Goal: Task Accomplishment & Management: Use online tool/utility

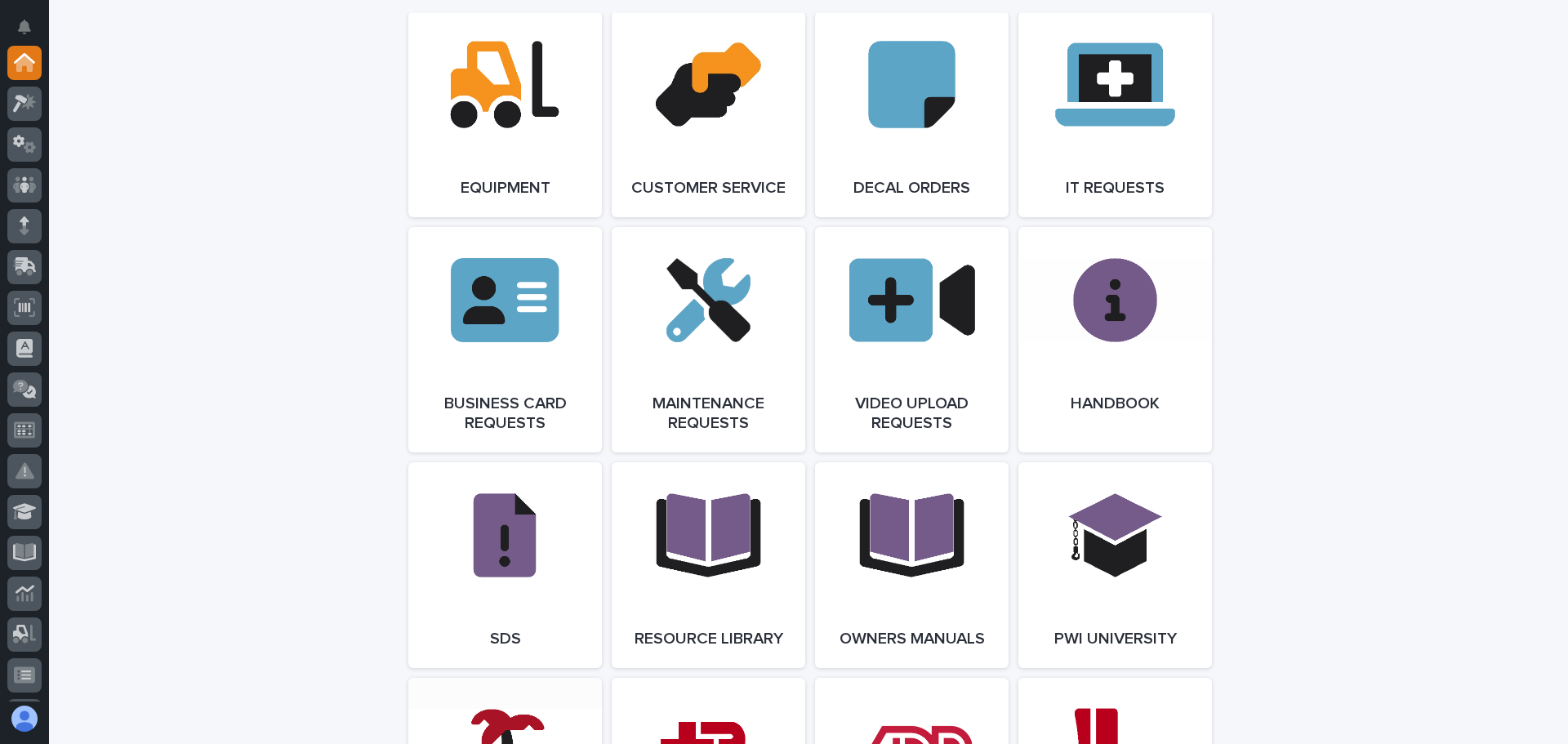
scroll to position [2293, 0]
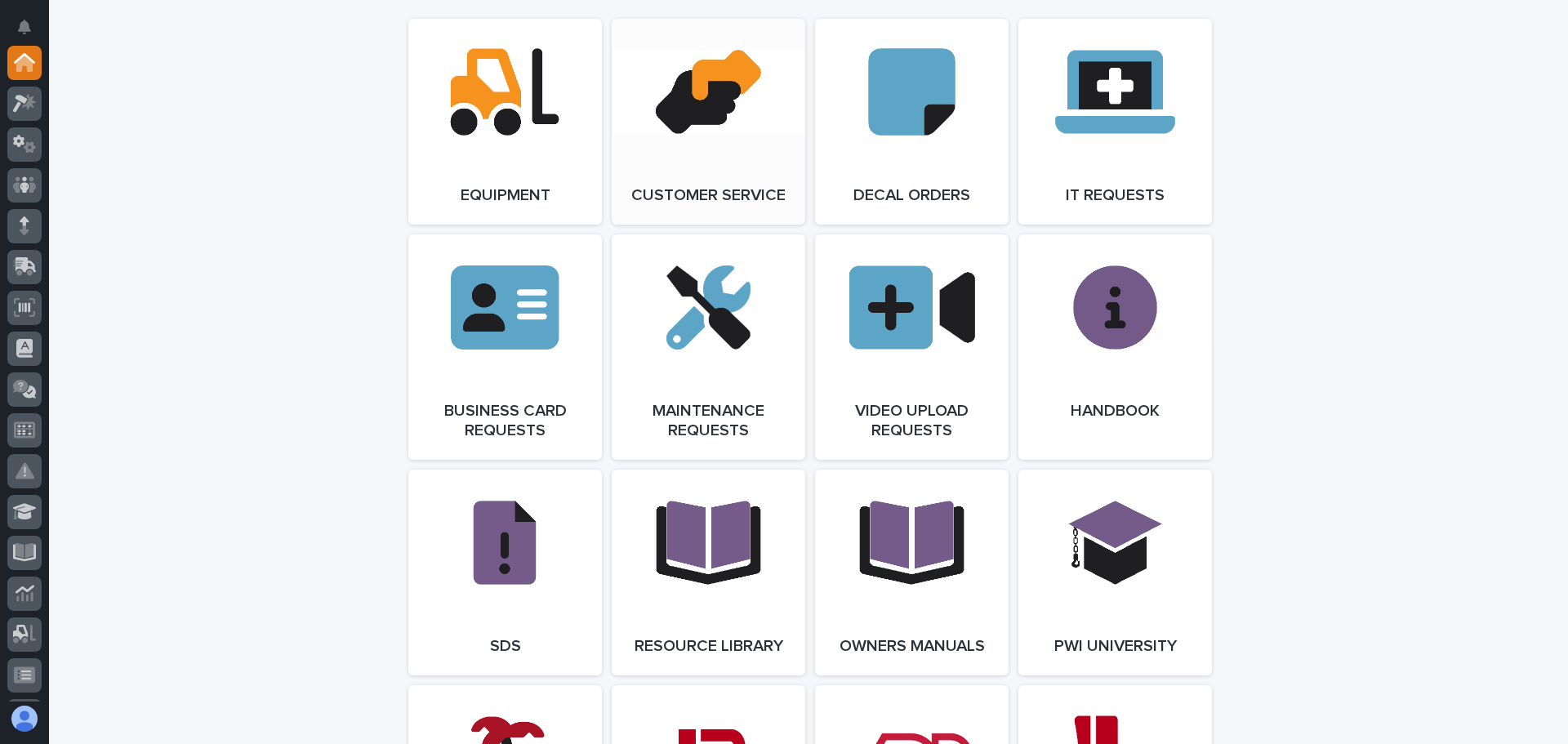
click at [712, 114] on link "Open Link" at bounding box center [709, 122] width 194 height 206
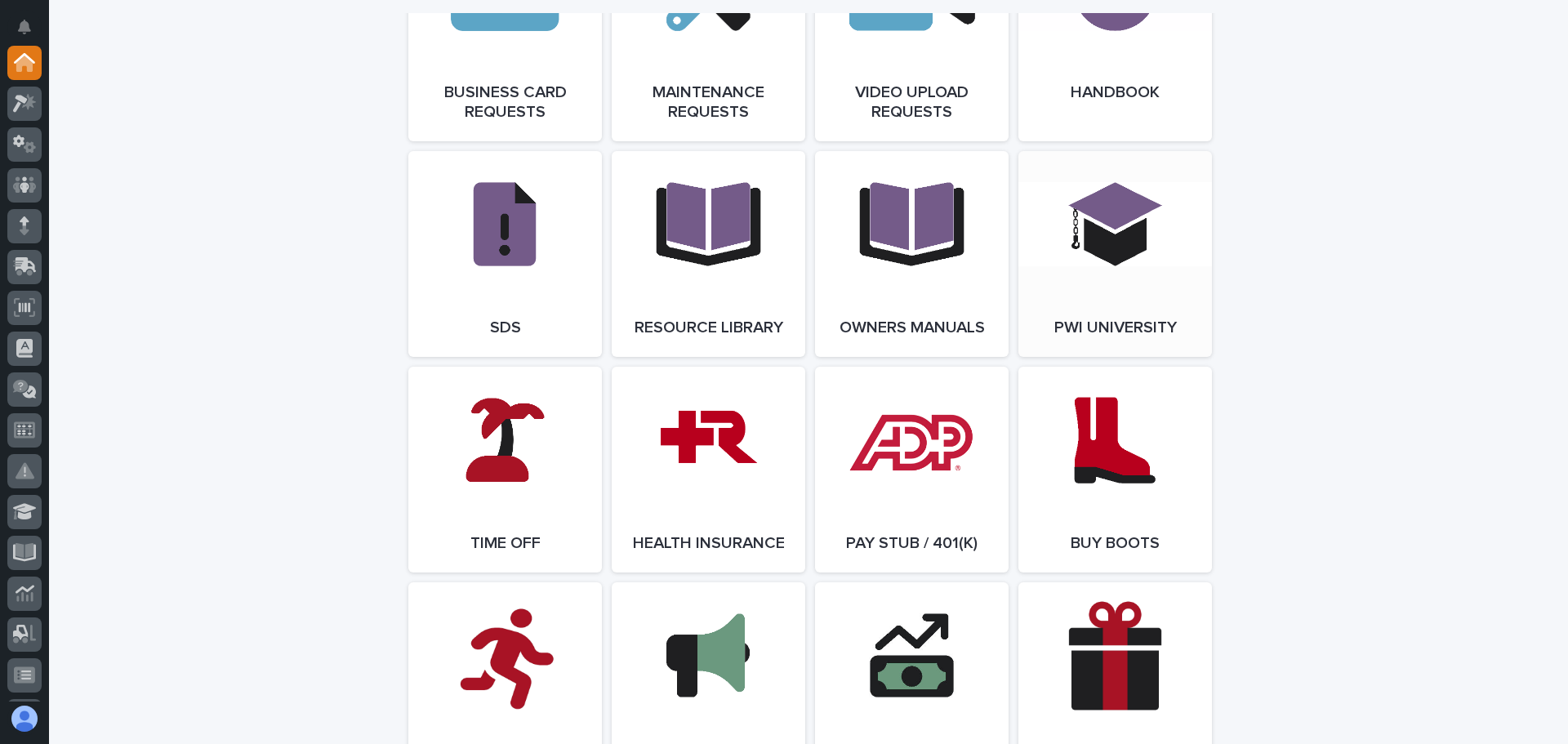
scroll to position [2783, 0]
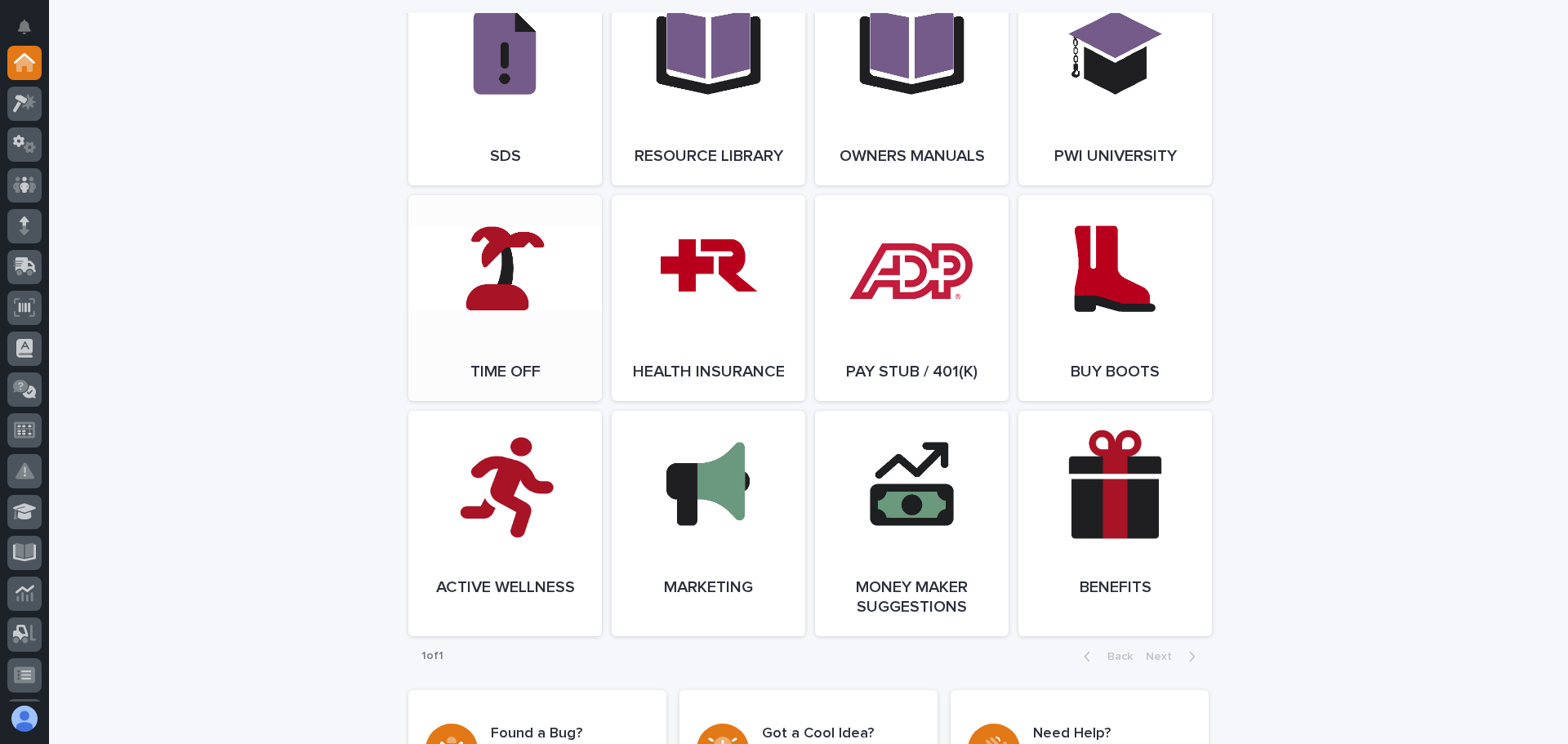
click at [519, 318] on link "Open Link" at bounding box center [505, 297] width 194 height 206
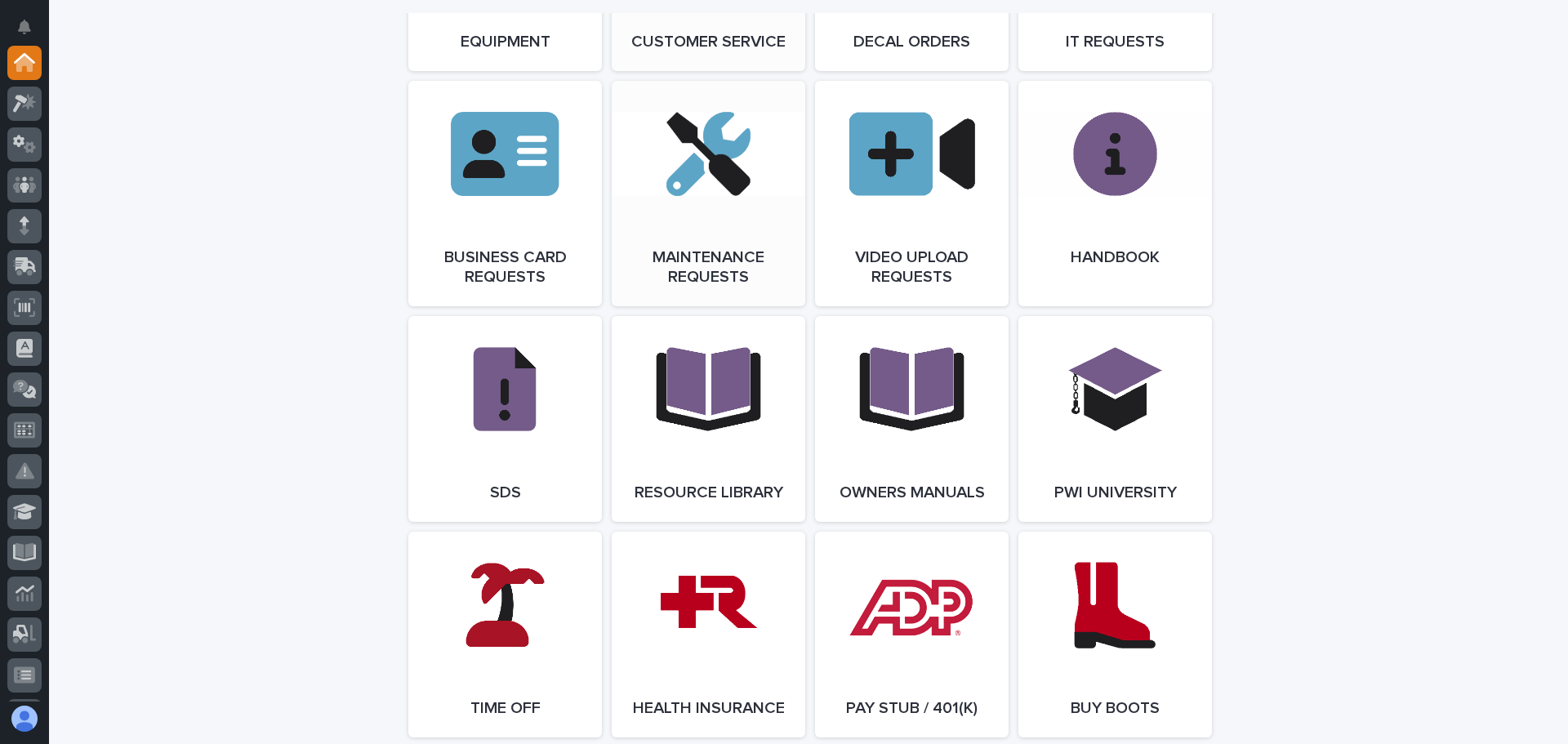
scroll to position [2212, 0]
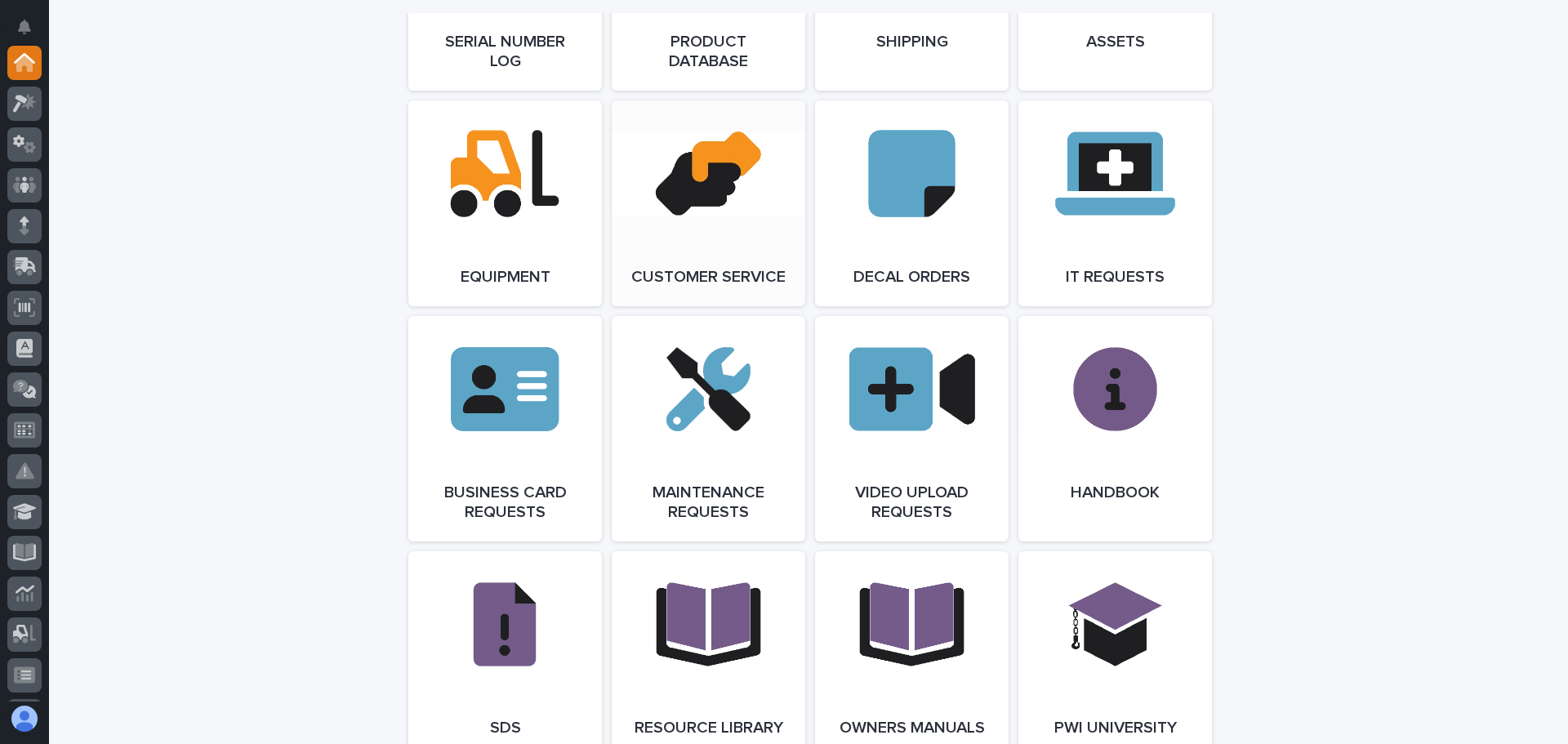
click at [694, 176] on link "Open Link" at bounding box center [709, 204] width 194 height 206
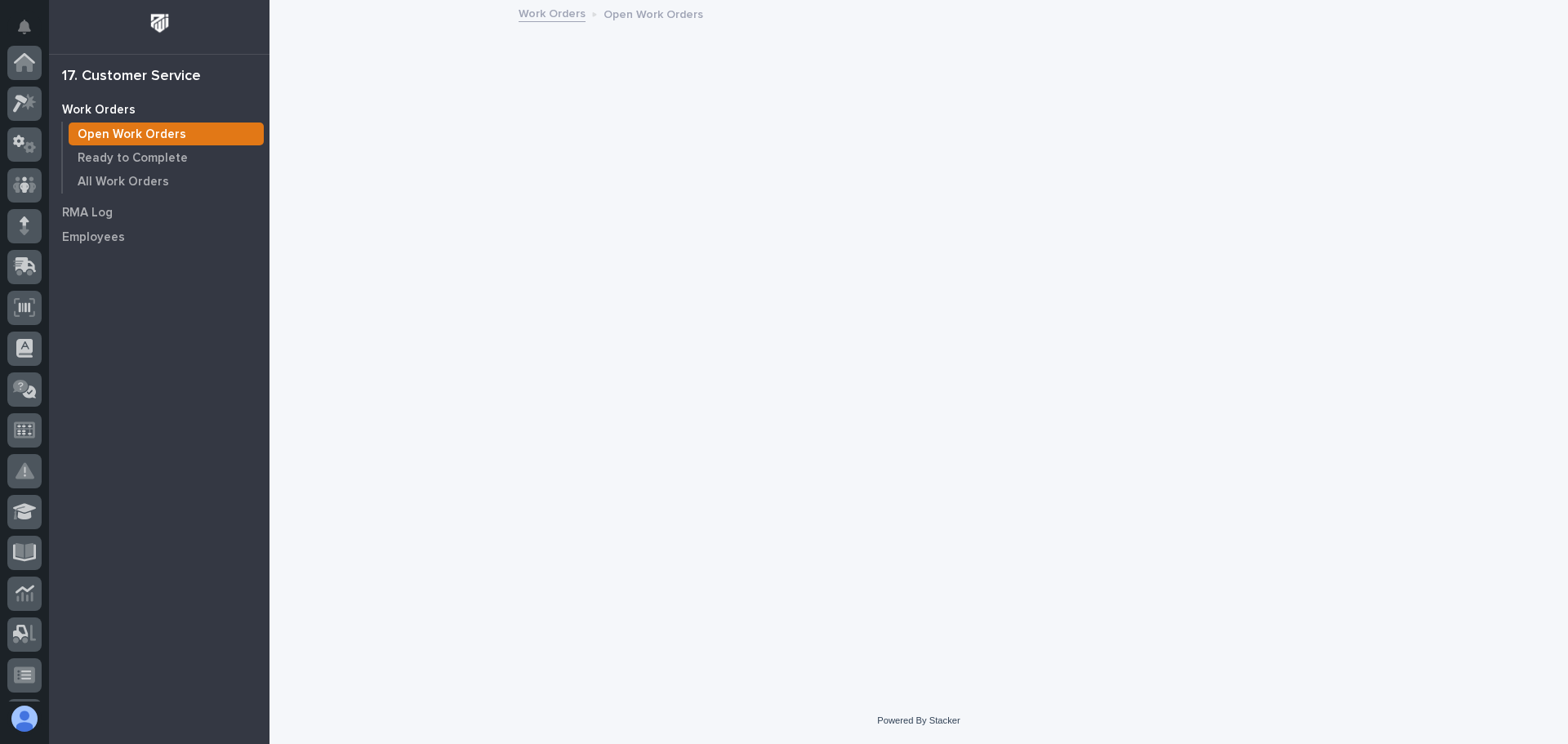
scroll to position [324, 0]
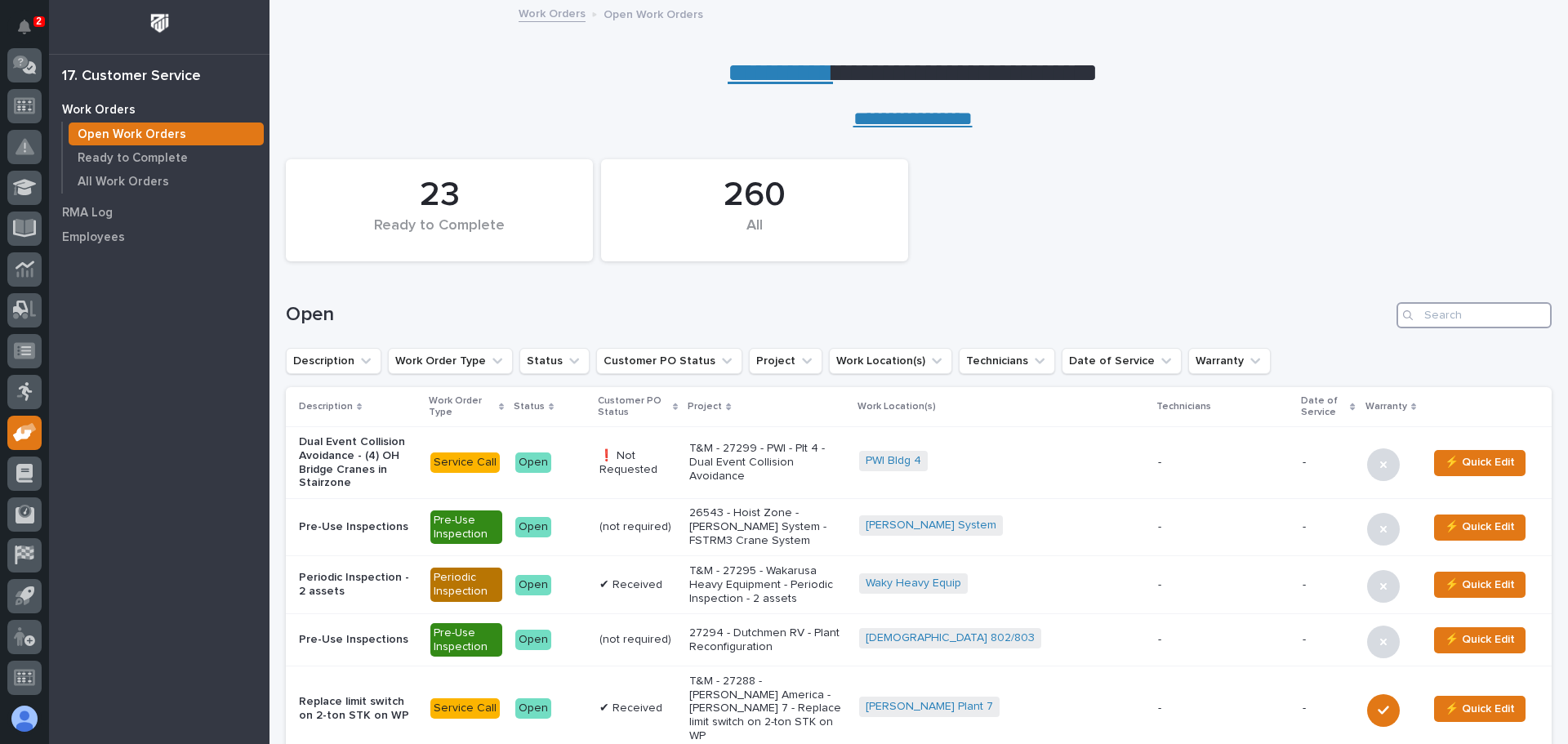
click at [1419, 320] on input "Search" at bounding box center [1474, 315] width 155 height 26
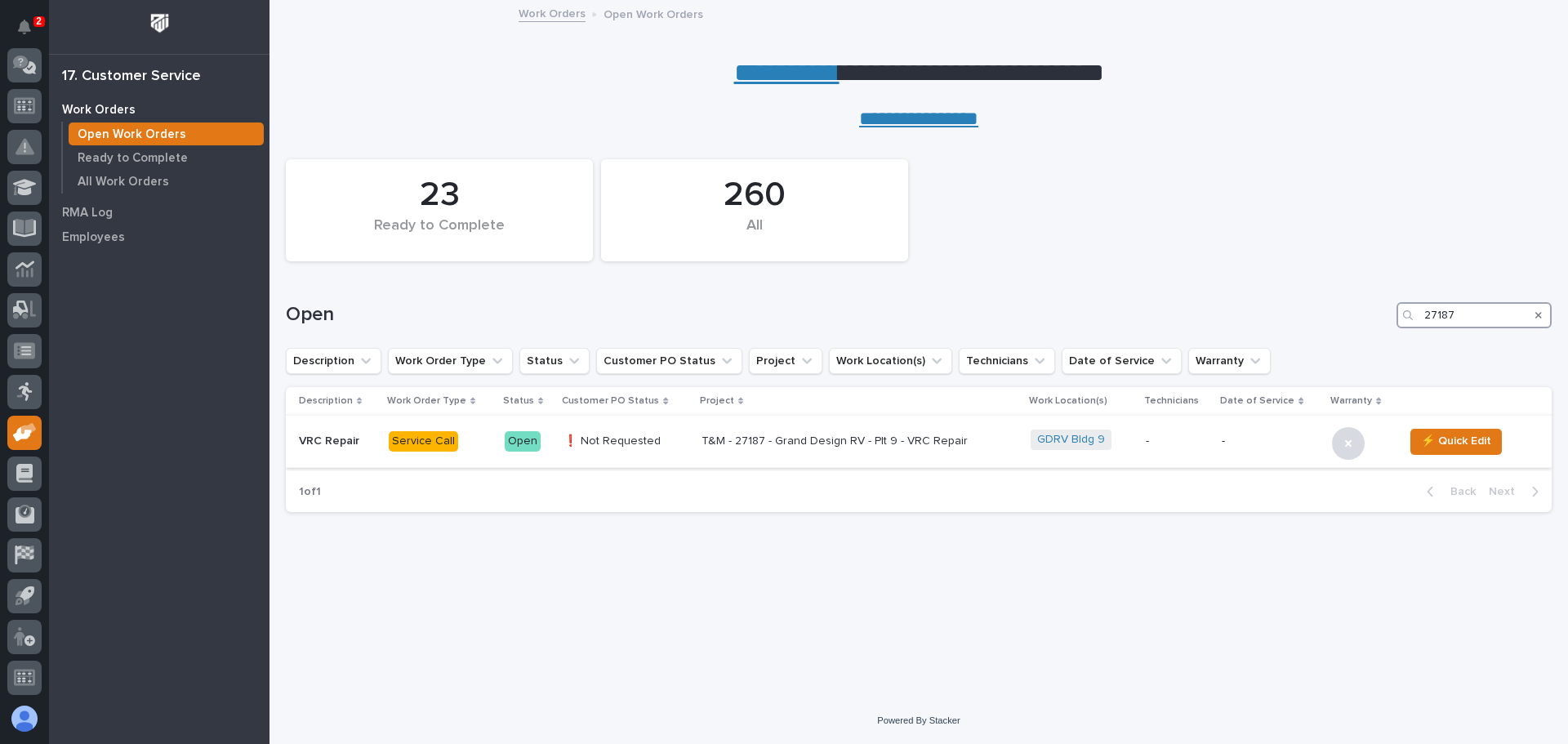
type input "27187"
click at [526, 440] on div "Open" at bounding box center [523, 441] width 36 height 21
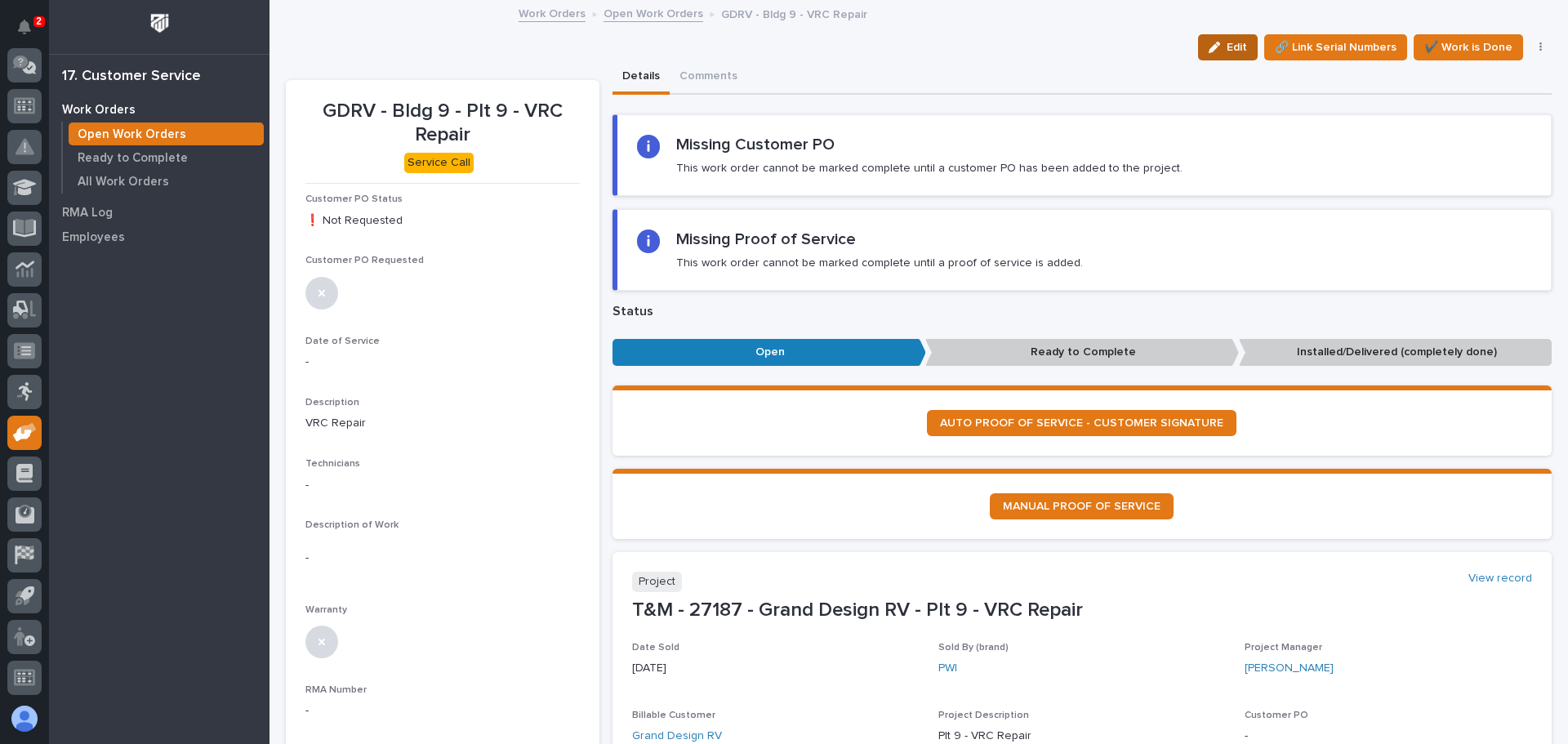
click at [1215, 46] on div "button" at bounding box center [1218, 47] width 18 height 12
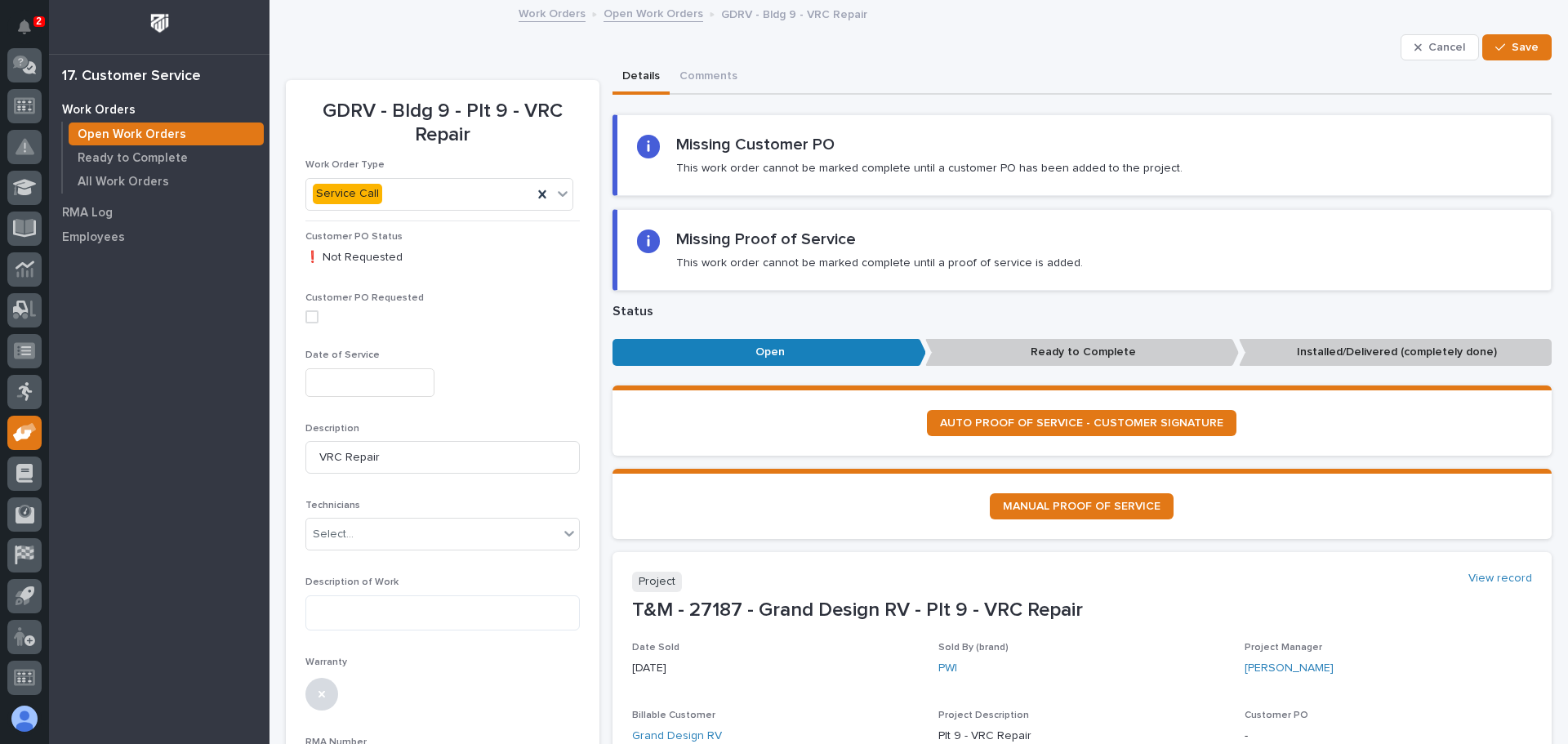
click at [369, 378] on input "text" at bounding box center [370, 382] width 130 height 29
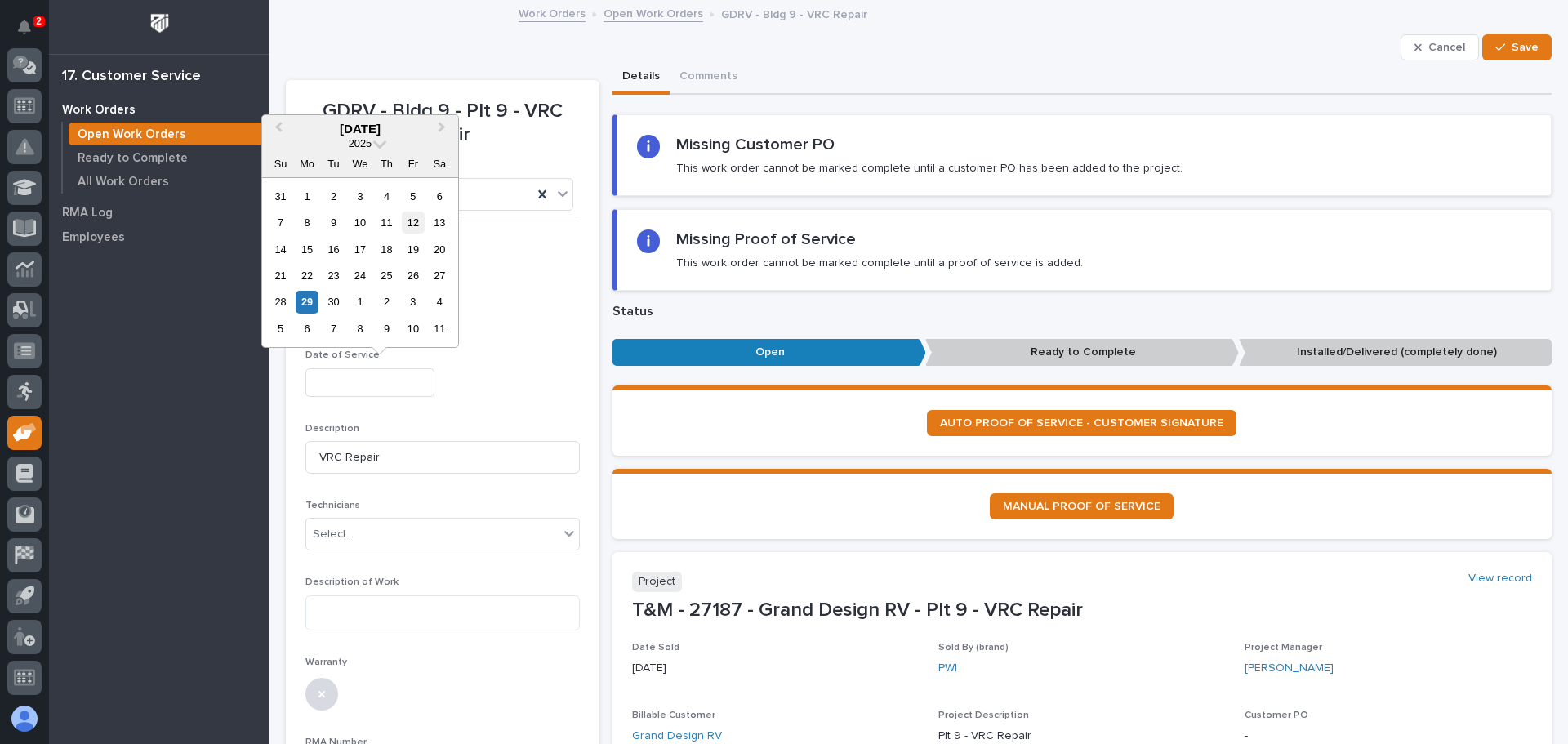
click at [410, 223] on div "12" at bounding box center [412, 222] width 22 height 22
type input "**********"
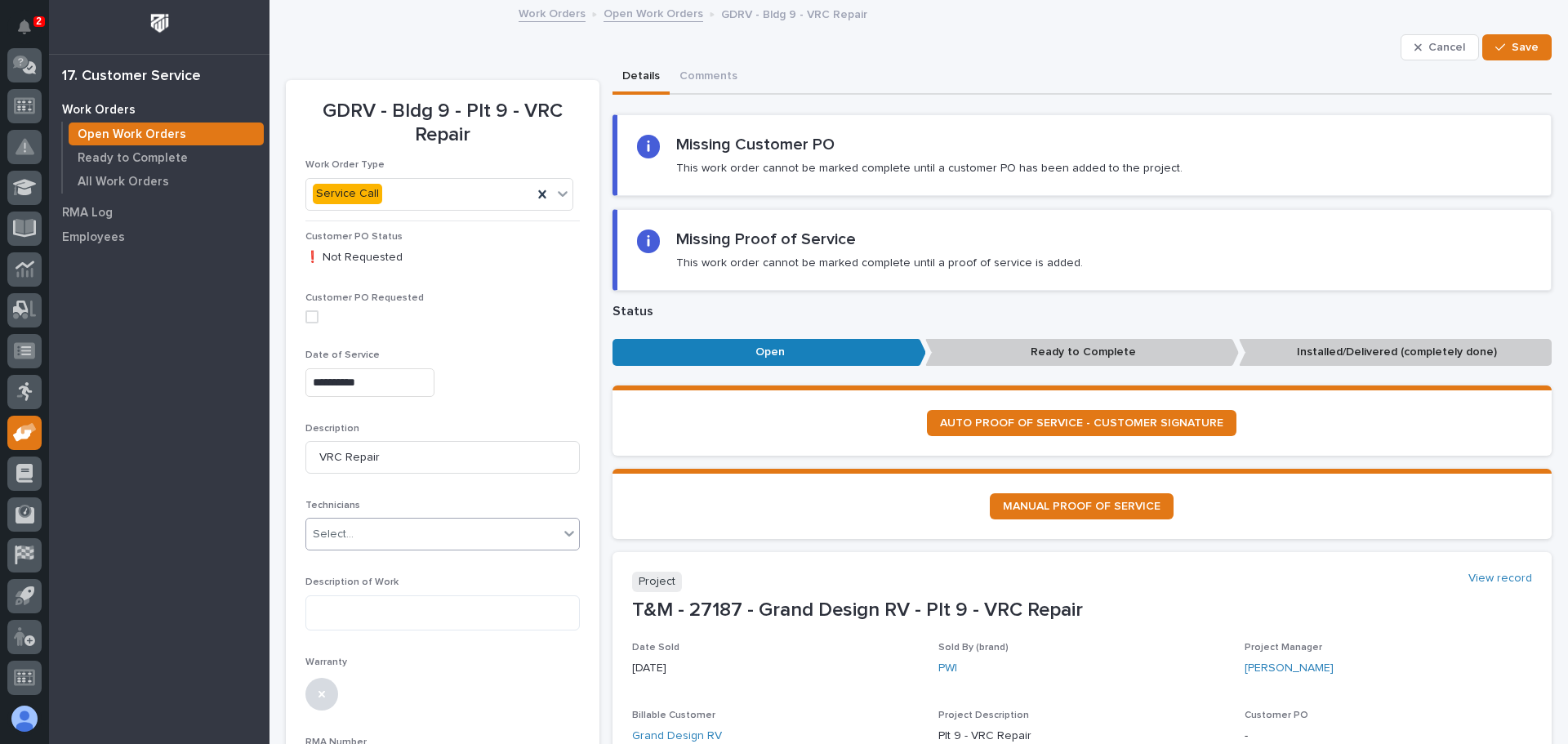
click at [568, 535] on icon at bounding box center [569, 533] width 17 height 17
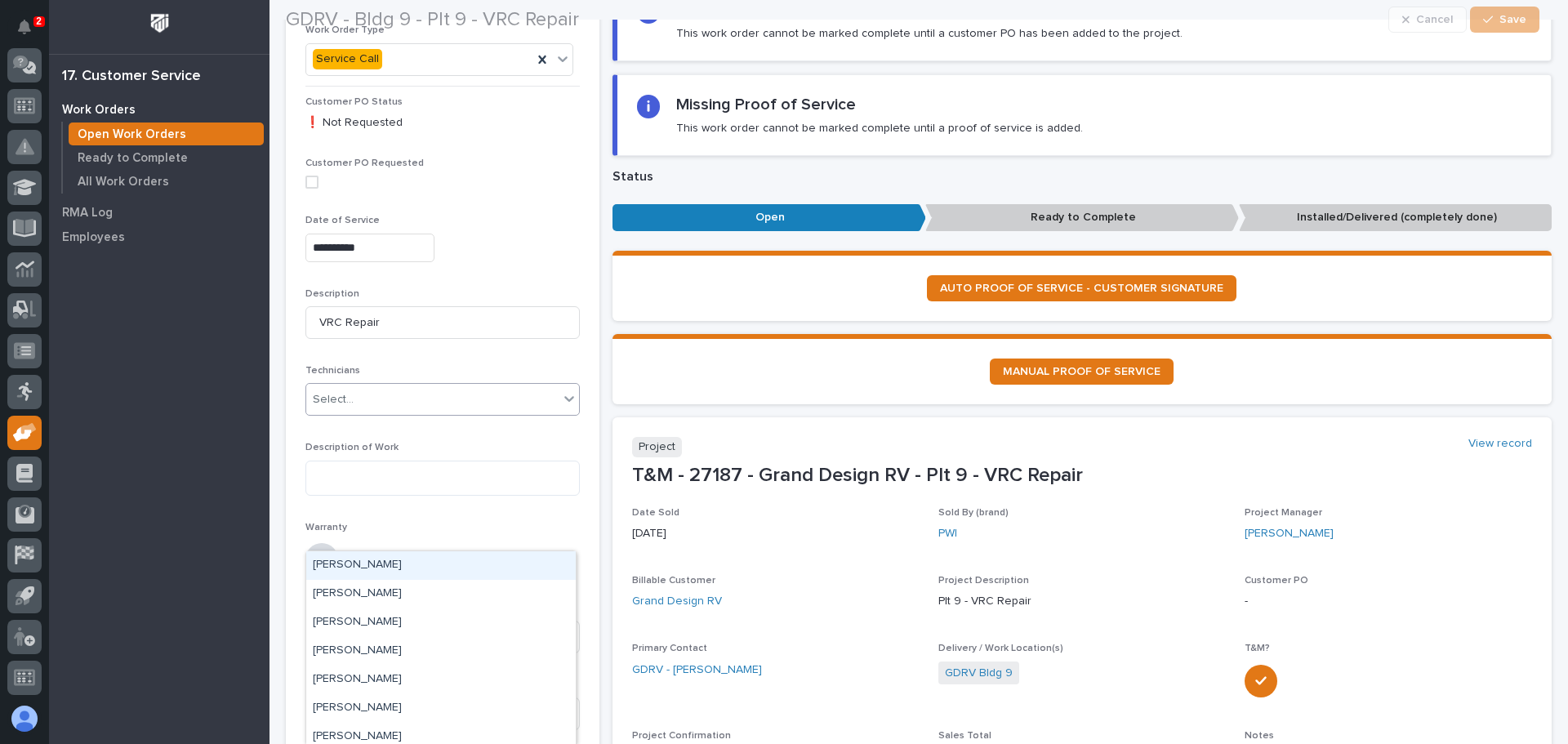
scroll to position [163, 0]
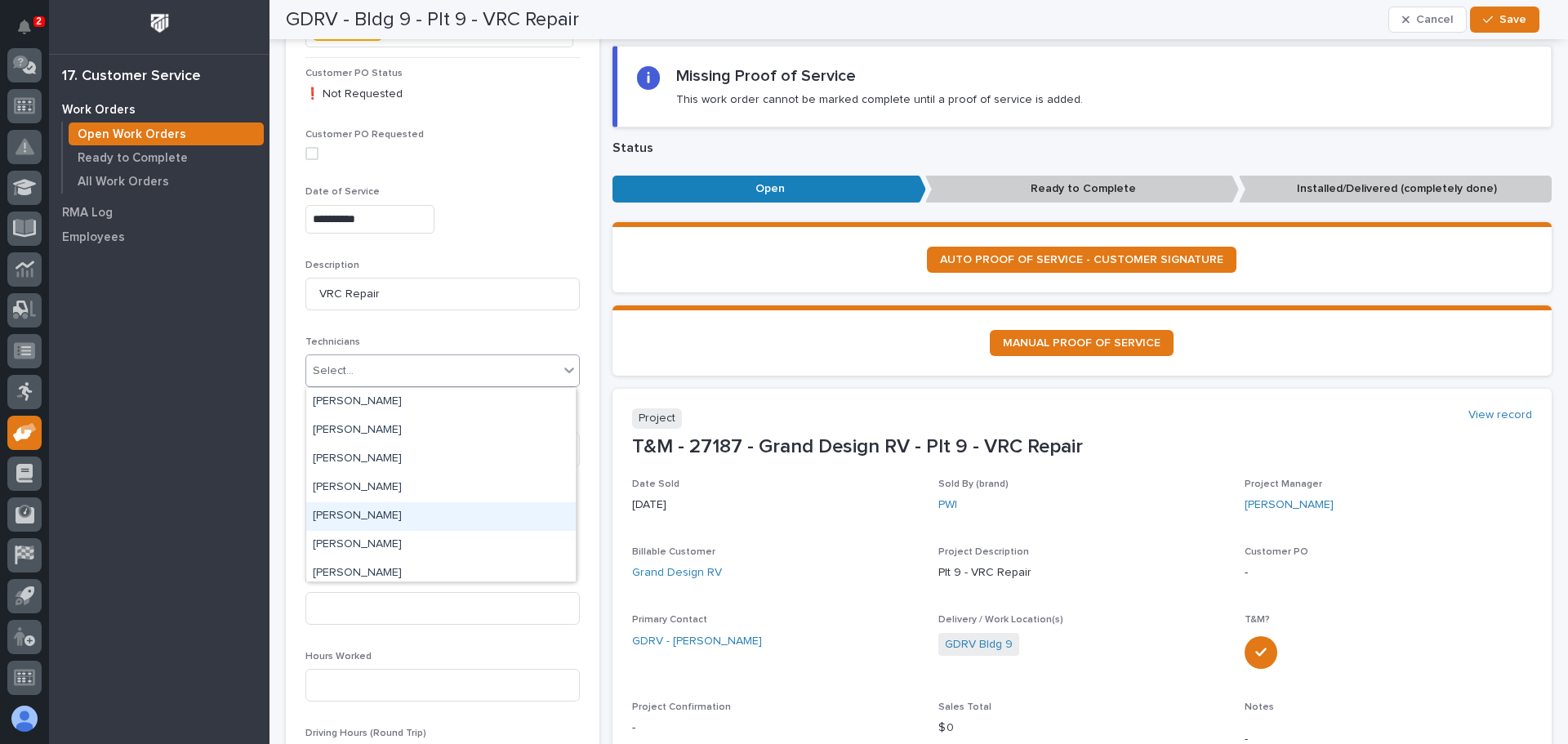
click at [375, 514] on div "[PERSON_NAME]" at bounding box center [441, 516] width 270 height 29
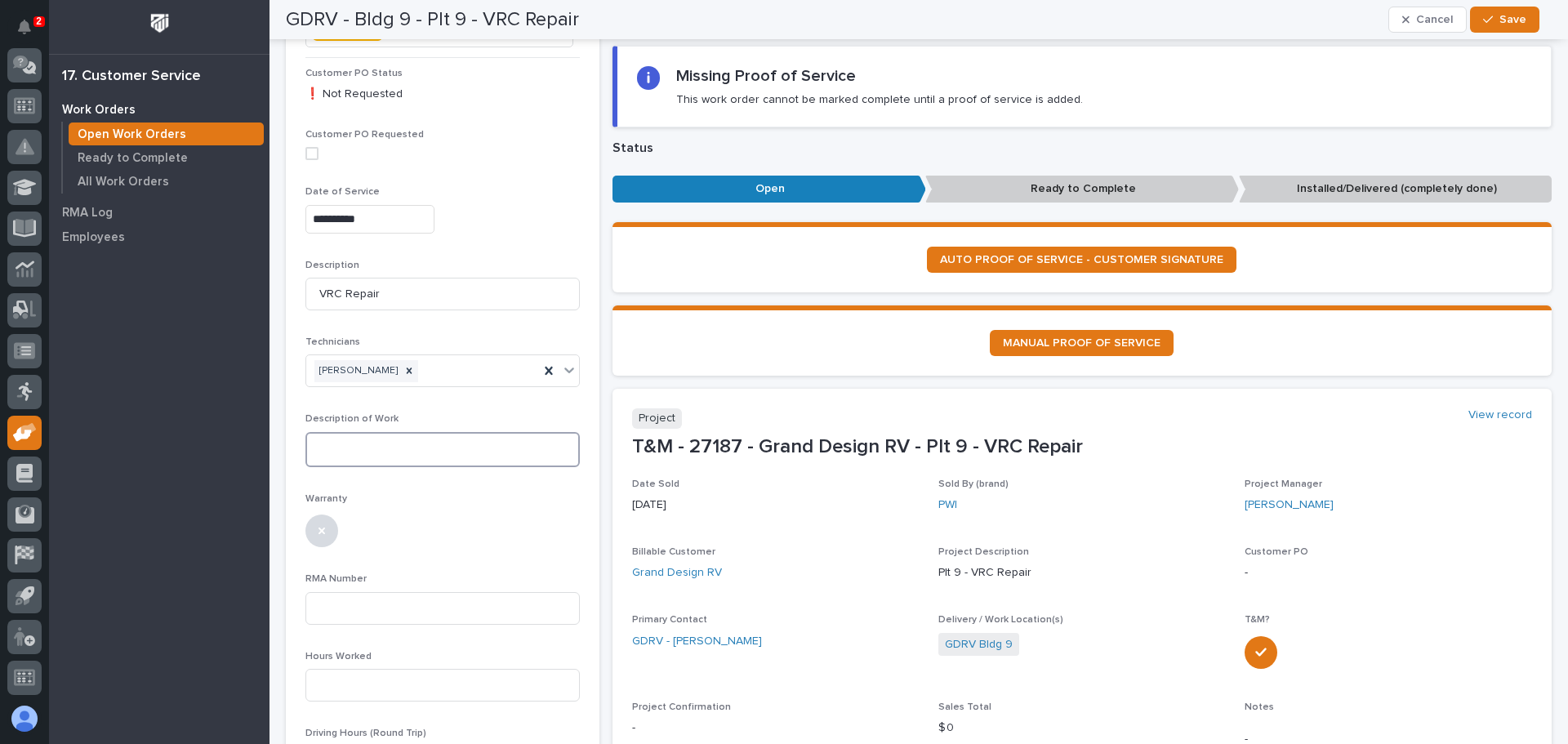
click at [328, 446] on textarea at bounding box center [443, 450] width 275 height 36
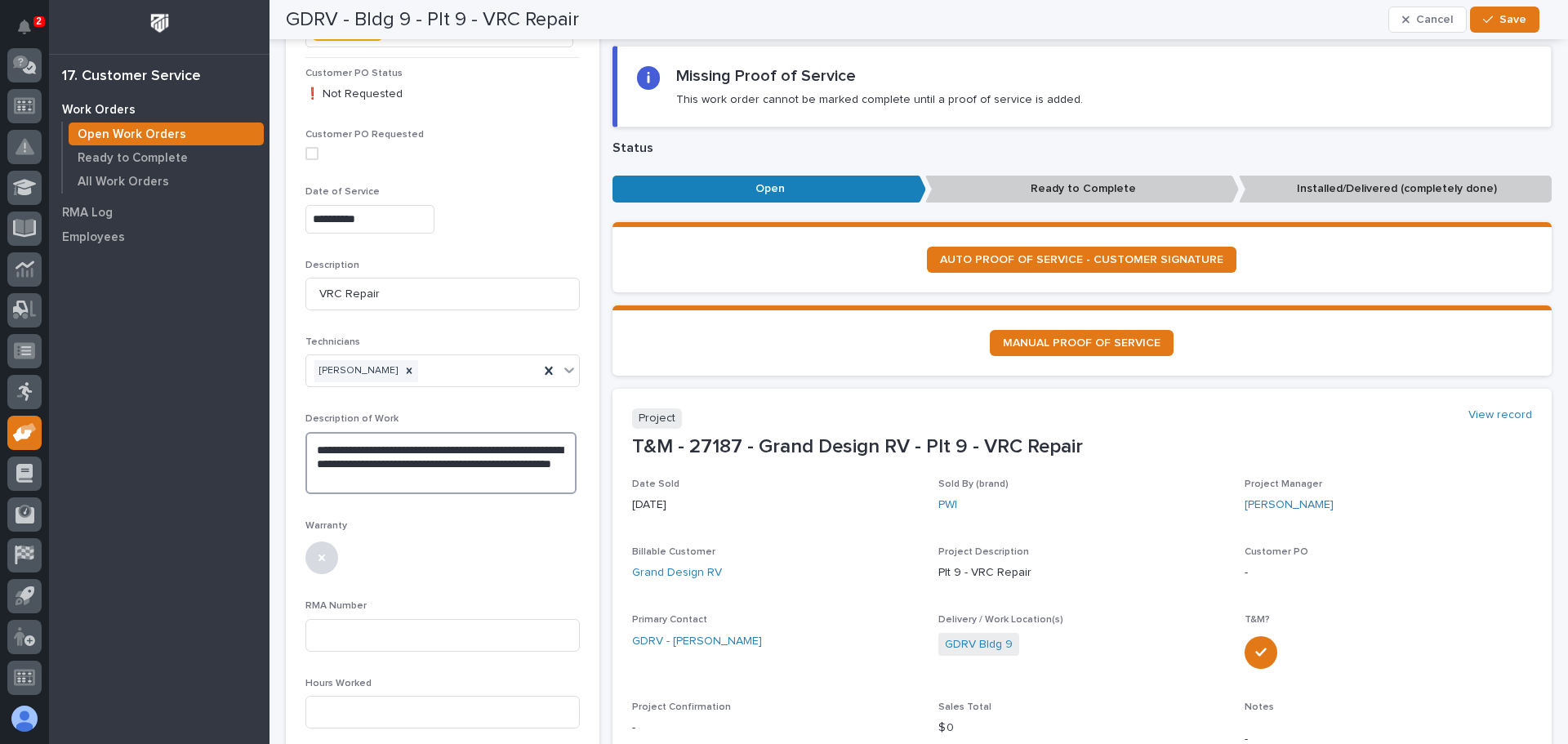
click at [392, 476] on textarea "**********" at bounding box center [441, 462] width 271 height 62
click at [445, 479] on textarea "**********" at bounding box center [441, 462] width 271 height 62
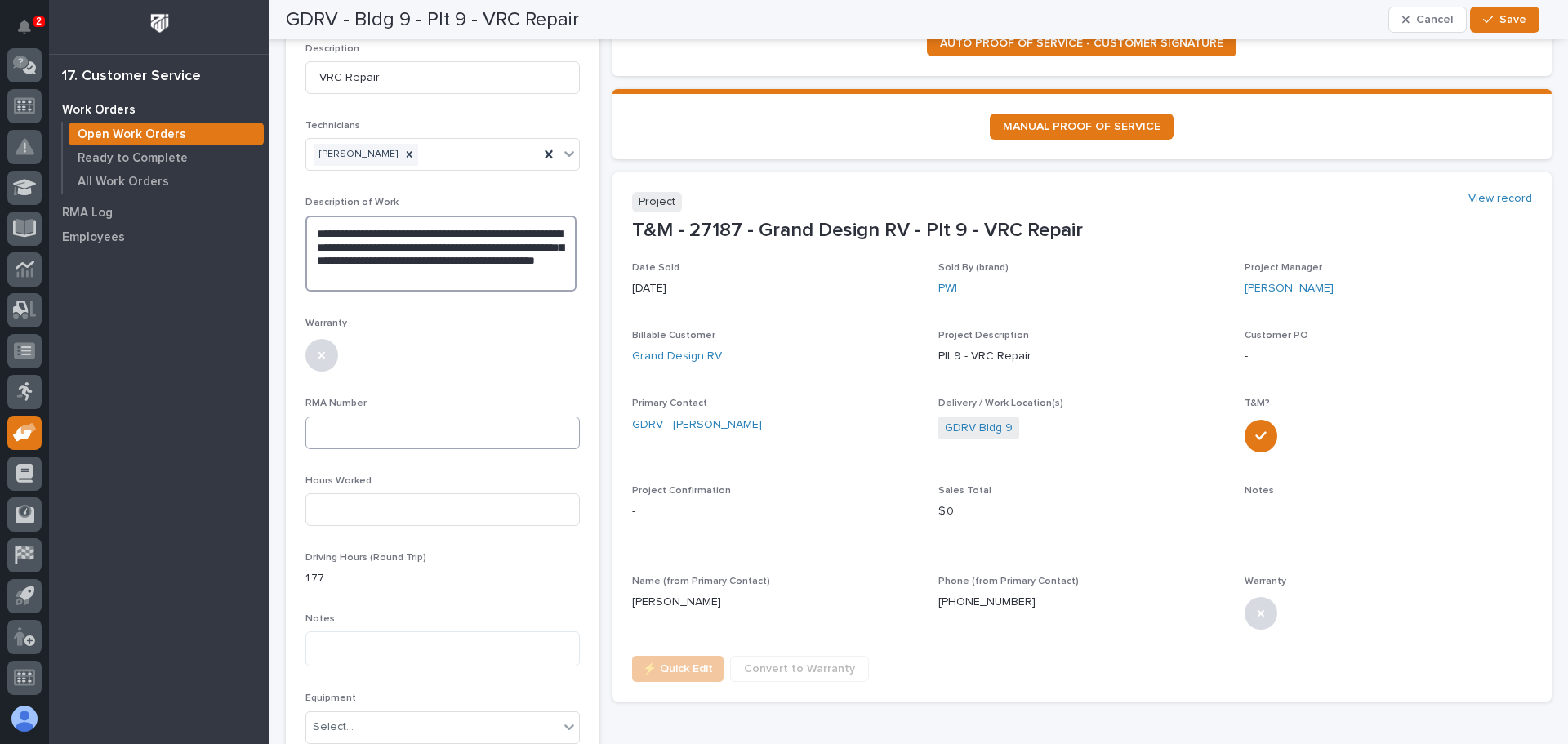
scroll to position [408, 0]
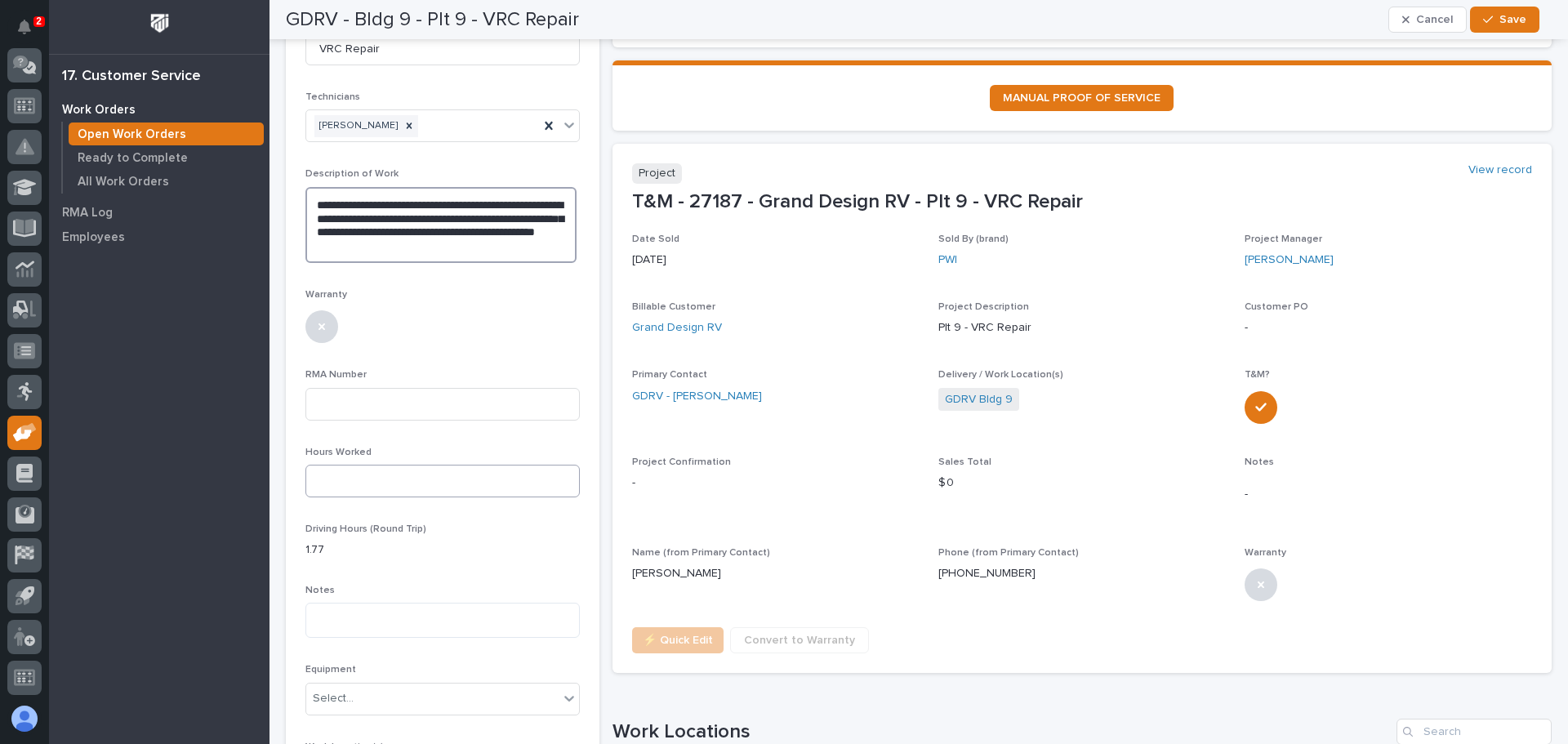
type textarea "**********"
click at [310, 479] on input at bounding box center [443, 480] width 275 height 33
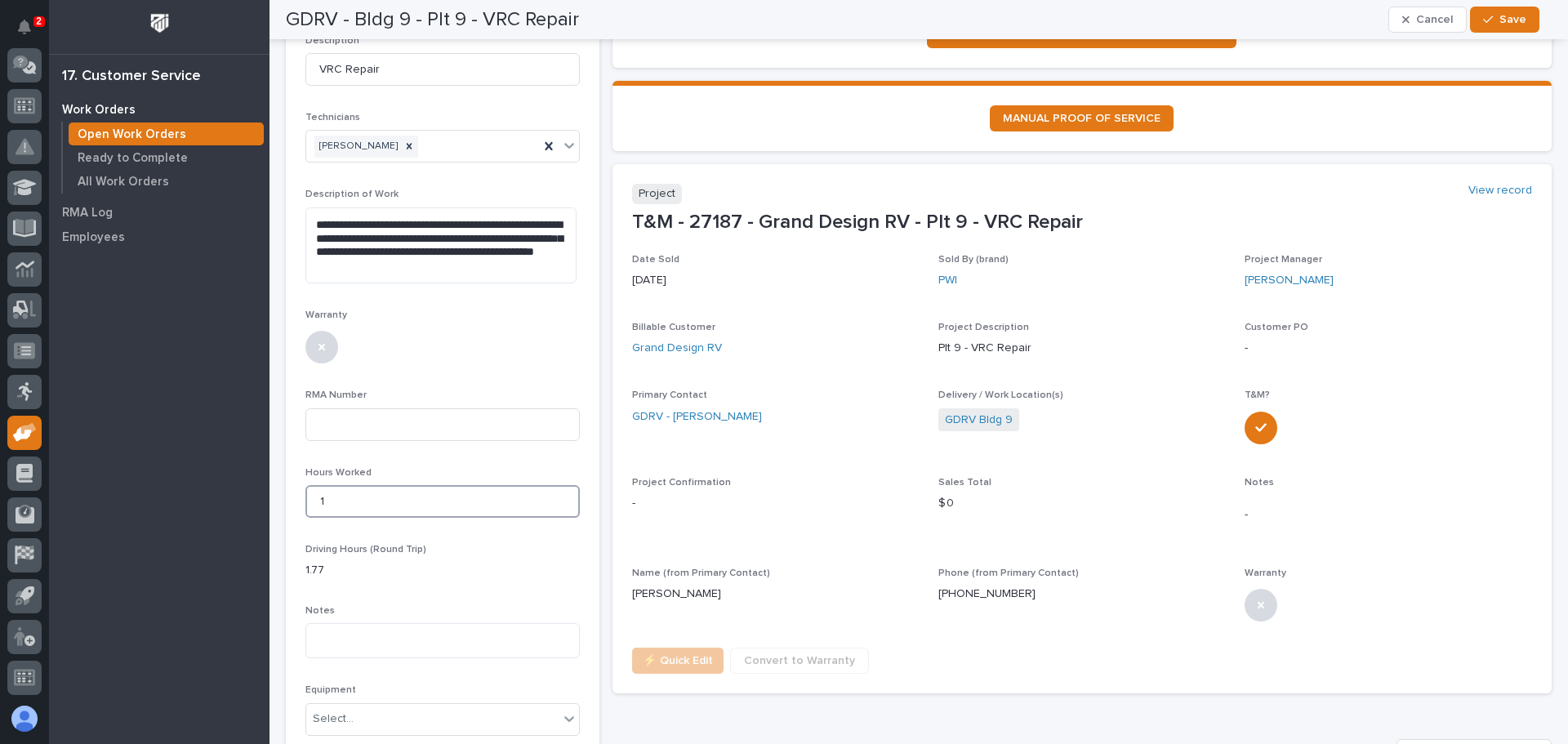
scroll to position [224, 0]
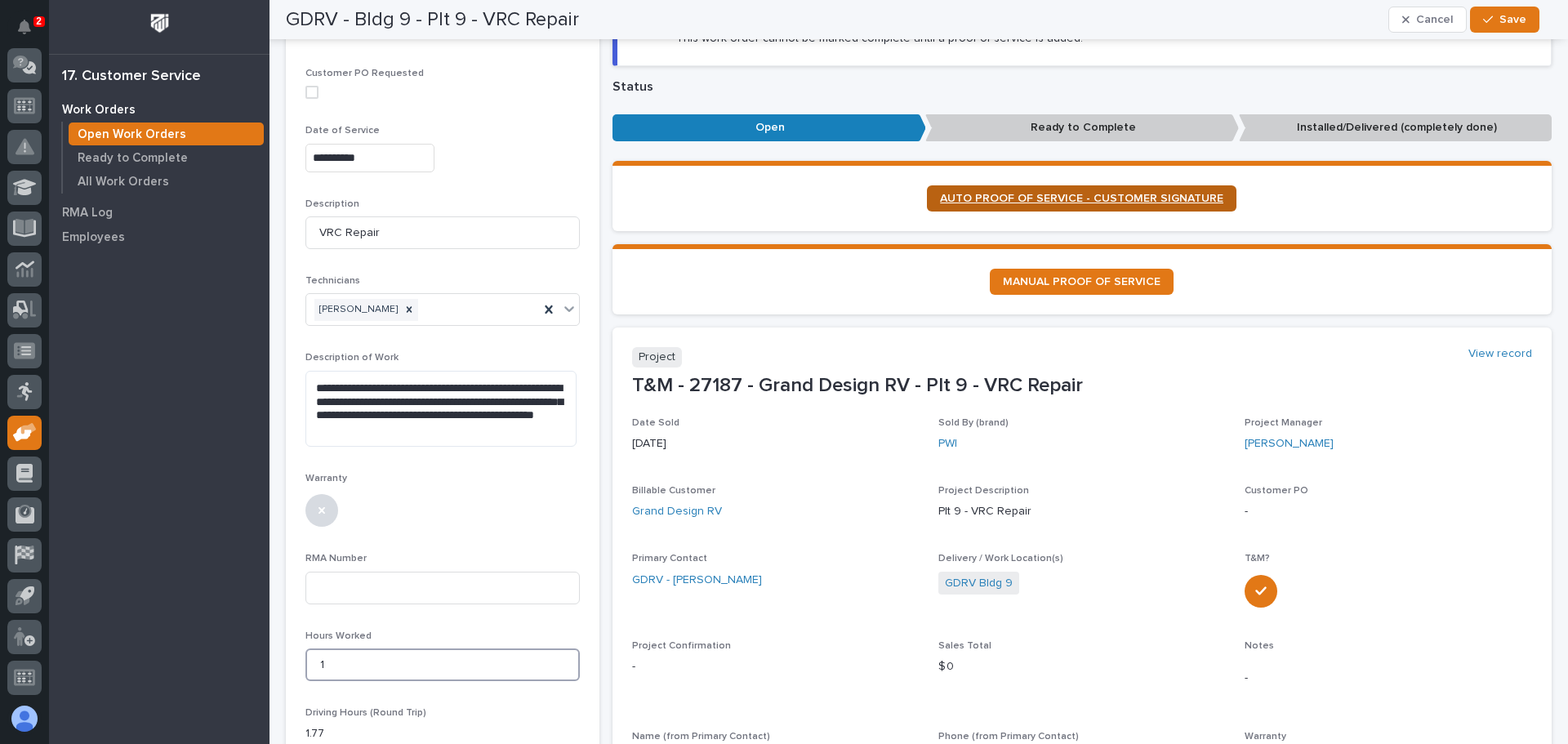
type input "1"
click at [1094, 194] on span "AUTO PROOF OF SERVICE - CUSTOMER SIGNATURE" at bounding box center [1082, 199] width 284 height 12
click at [1502, 13] on span "Save" at bounding box center [1513, 19] width 27 height 15
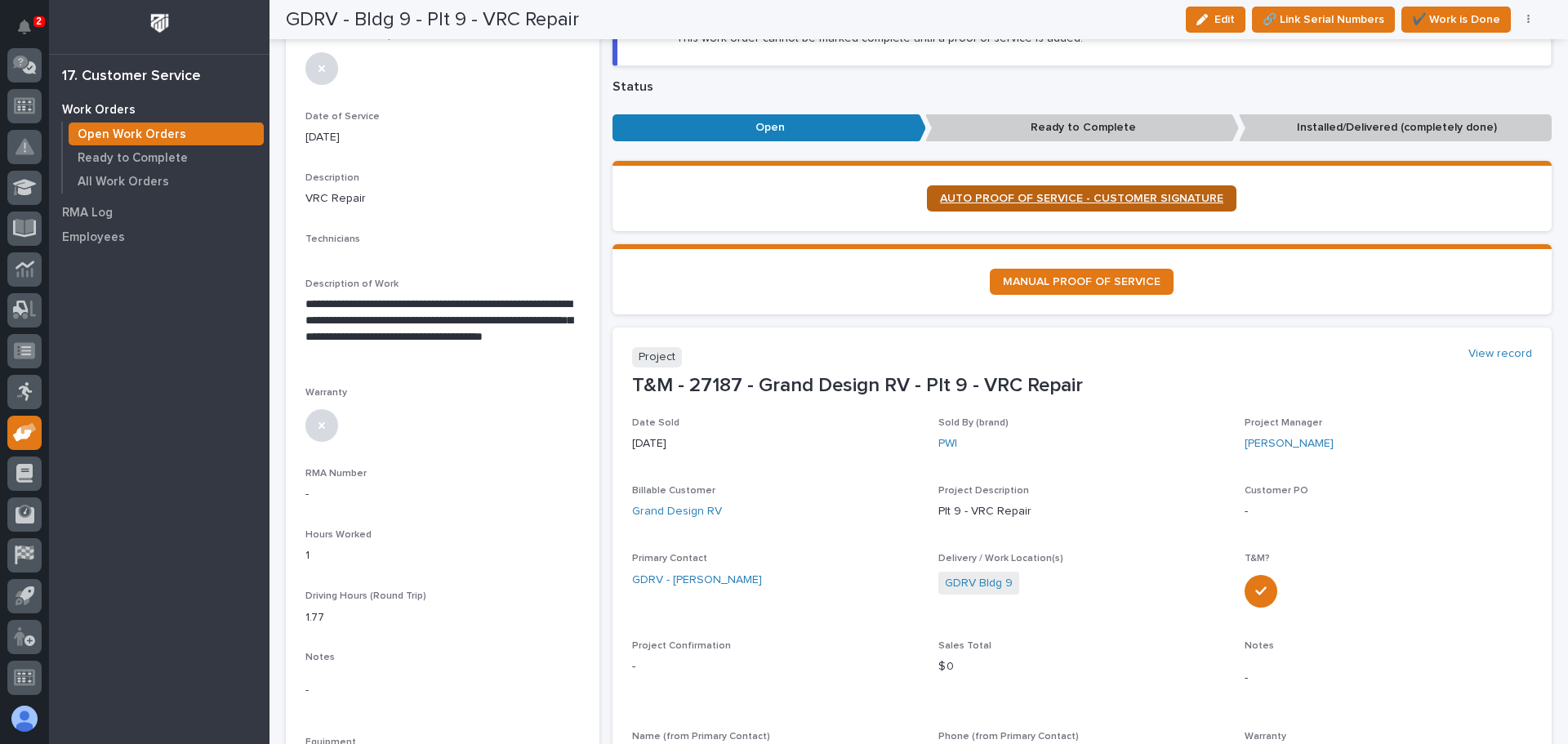
click at [1068, 191] on link "AUTO PROOF OF SERVICE - CUSTOMER SIGNATURE" at bounding box center [1082, 199] width 309 height 26
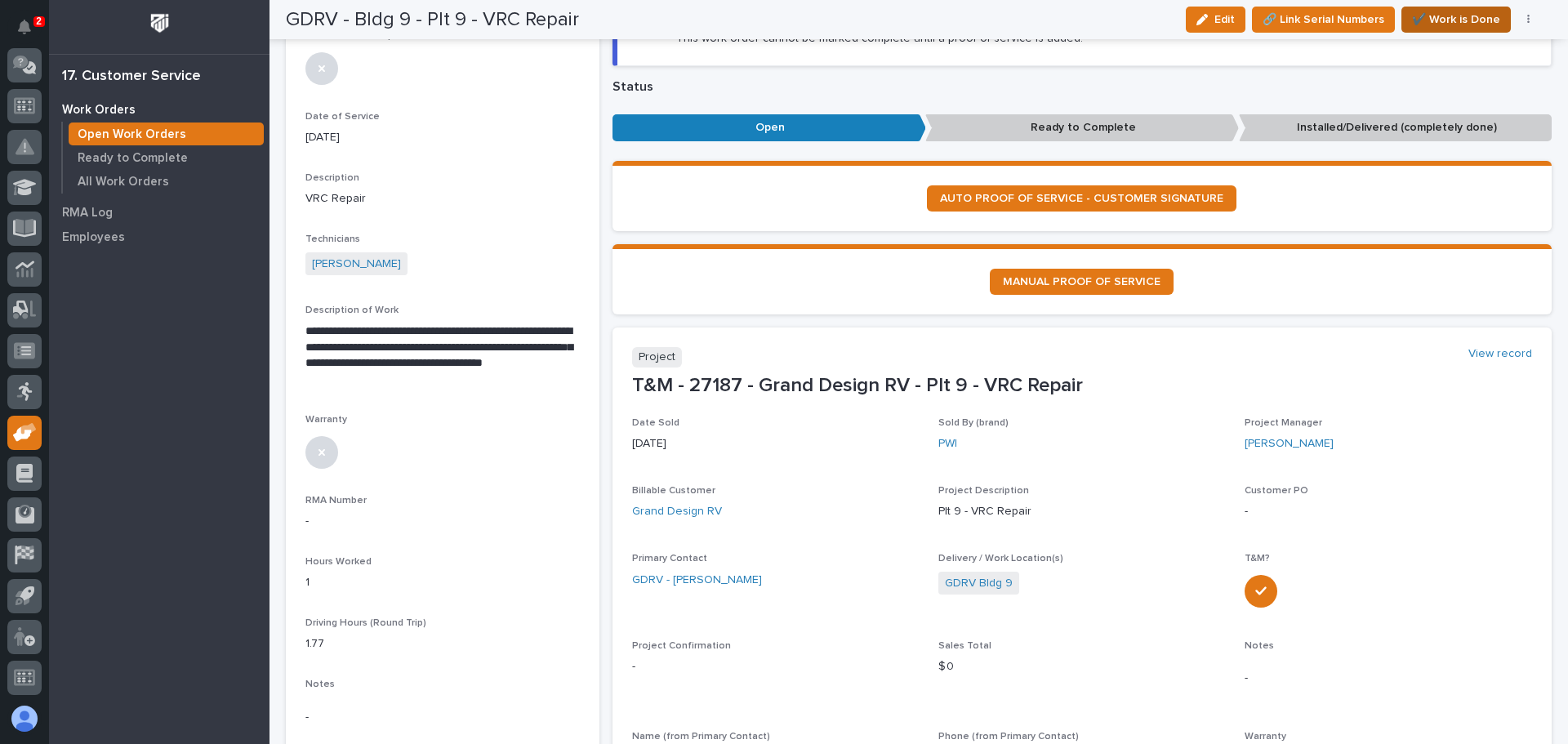
click at [1435, 20] on span "✔️ Work is Done" at bounding box center [1455, 20] width 88 height 20
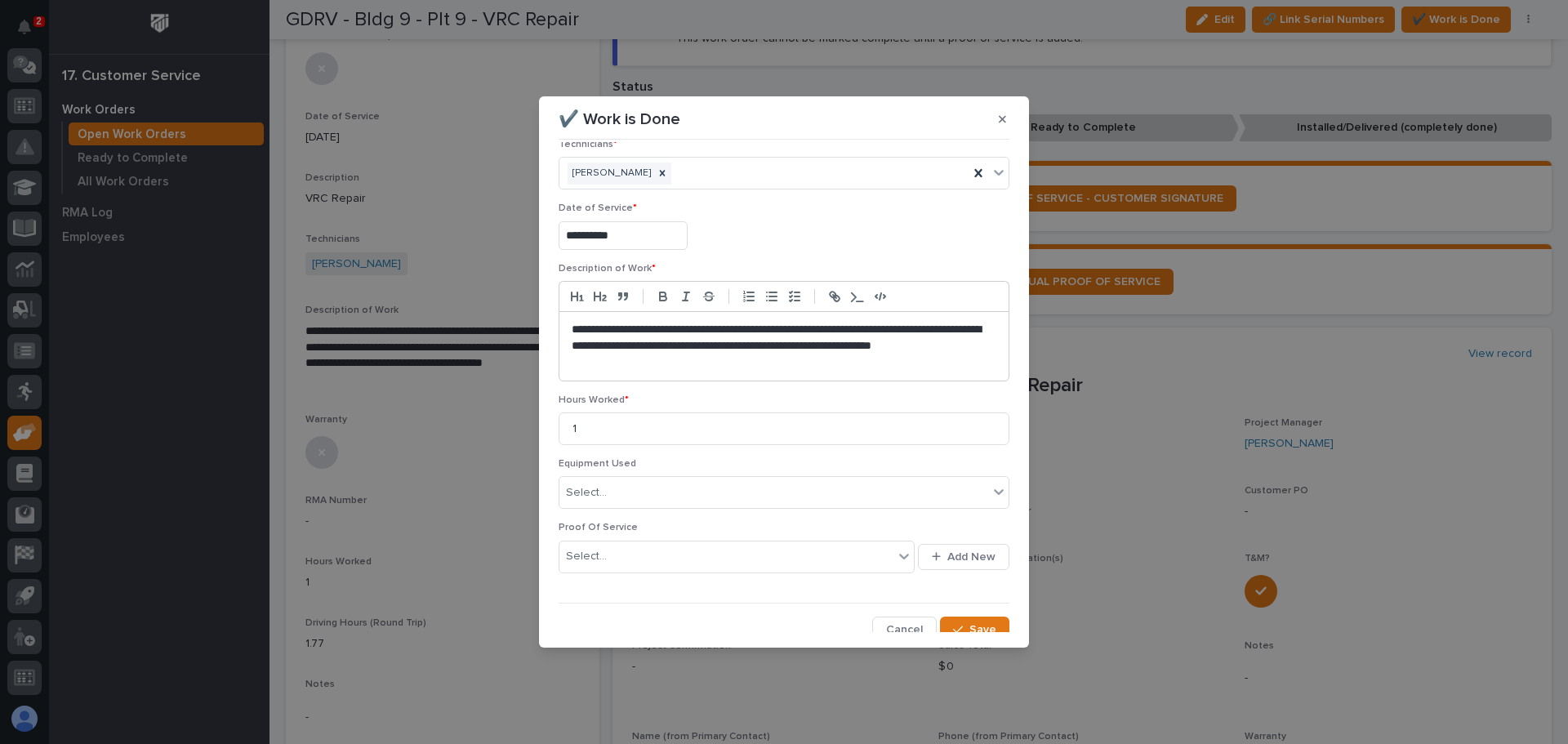
scroll to position [31, 0]
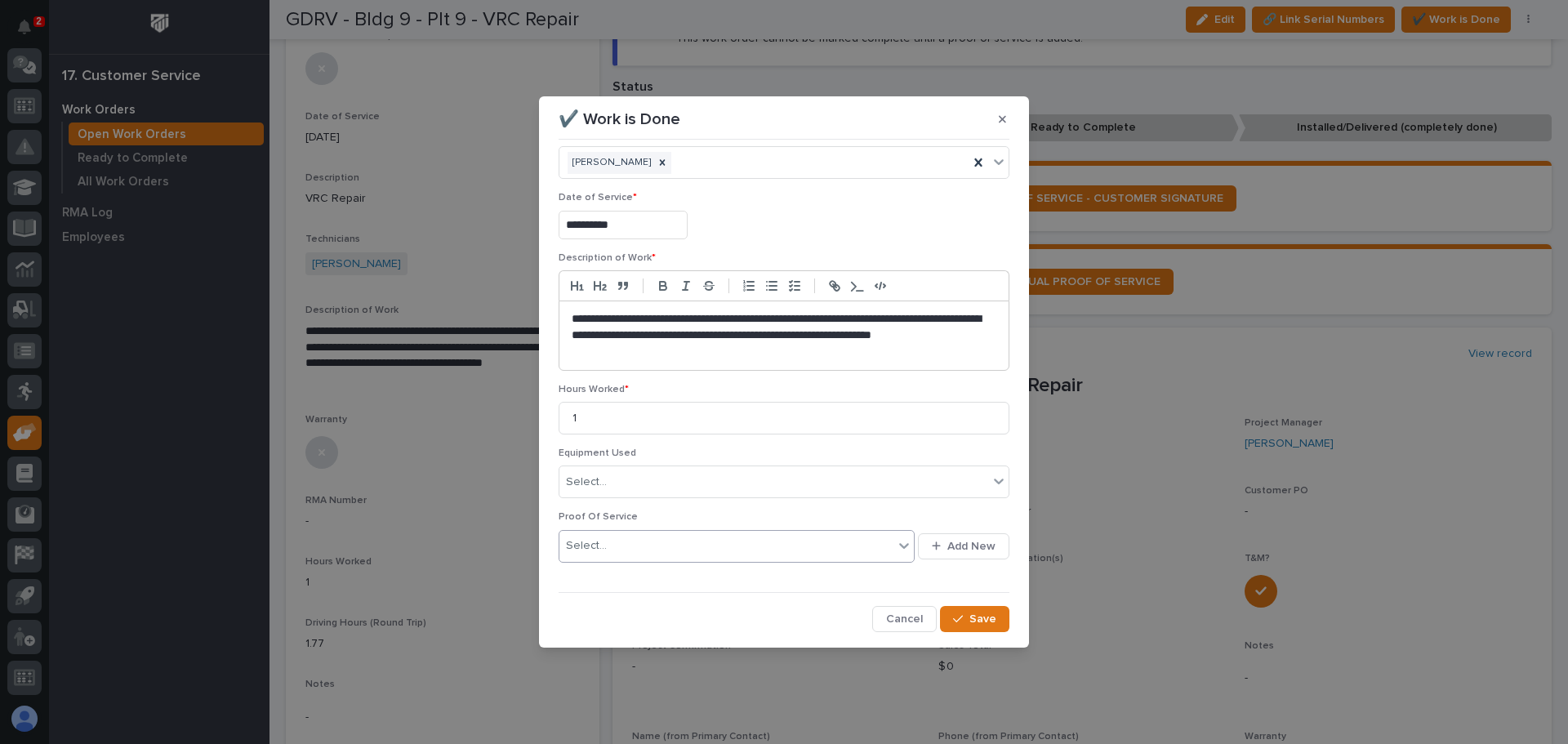
click at [900, 543] on icon at bounding box center [904, 545] width 17 height 17
click at [970, 618] on span "Save" at bounding box center [983, 619] width 27 height 15
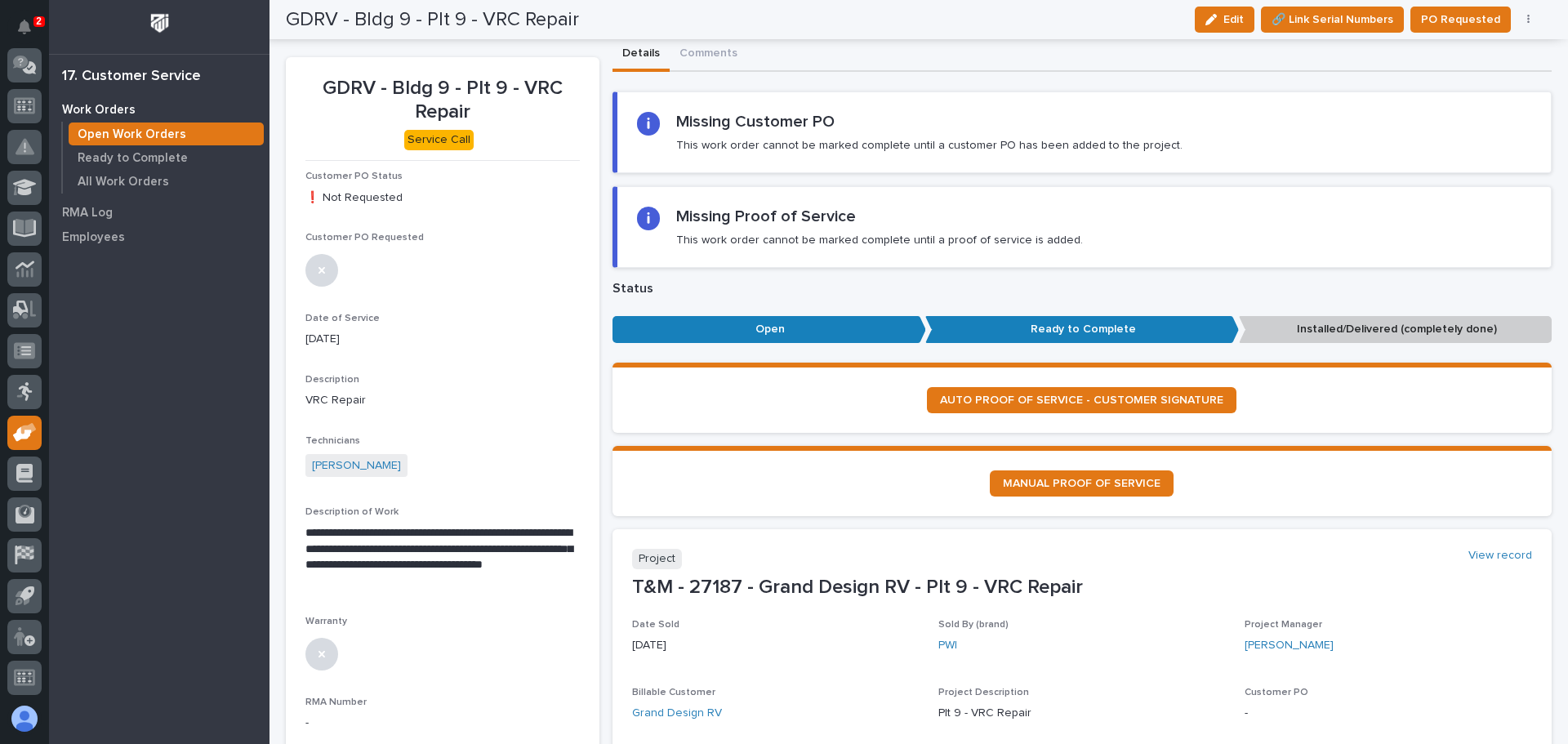
scroll to position [0, 0]
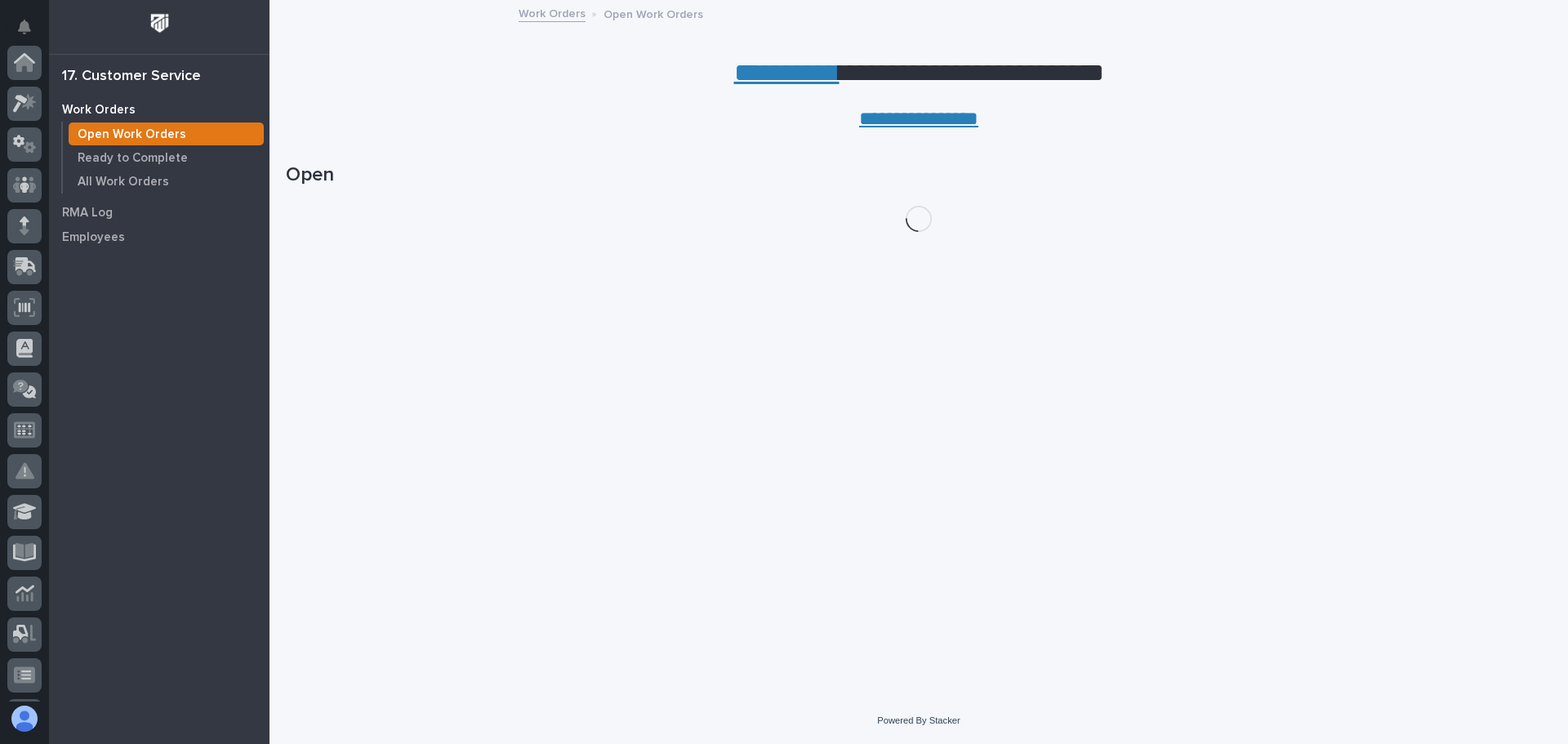
scroll to position [324, 0]
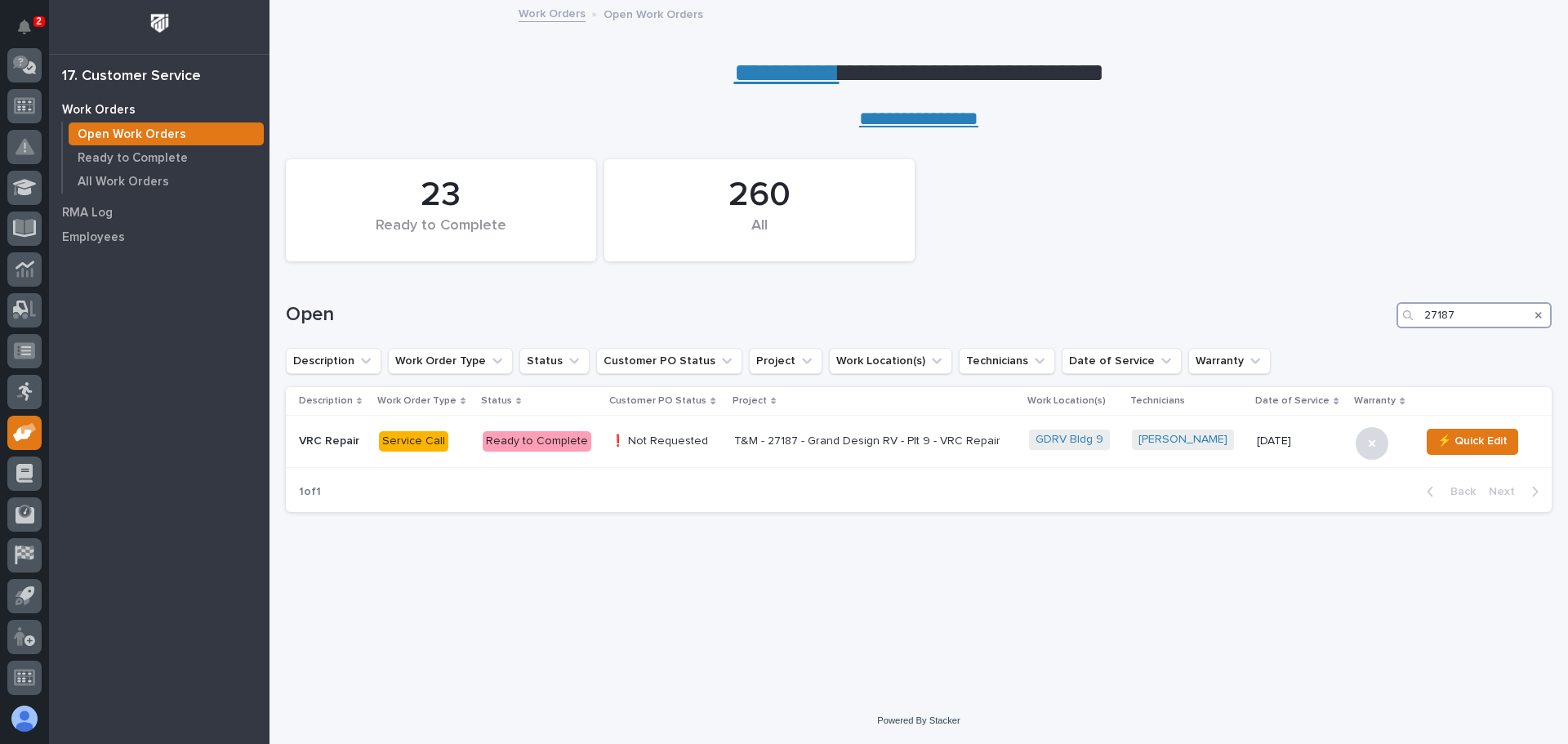
click at [1470, 317] on input "27187" at bounding box center [1474, 315] width 155 height 26
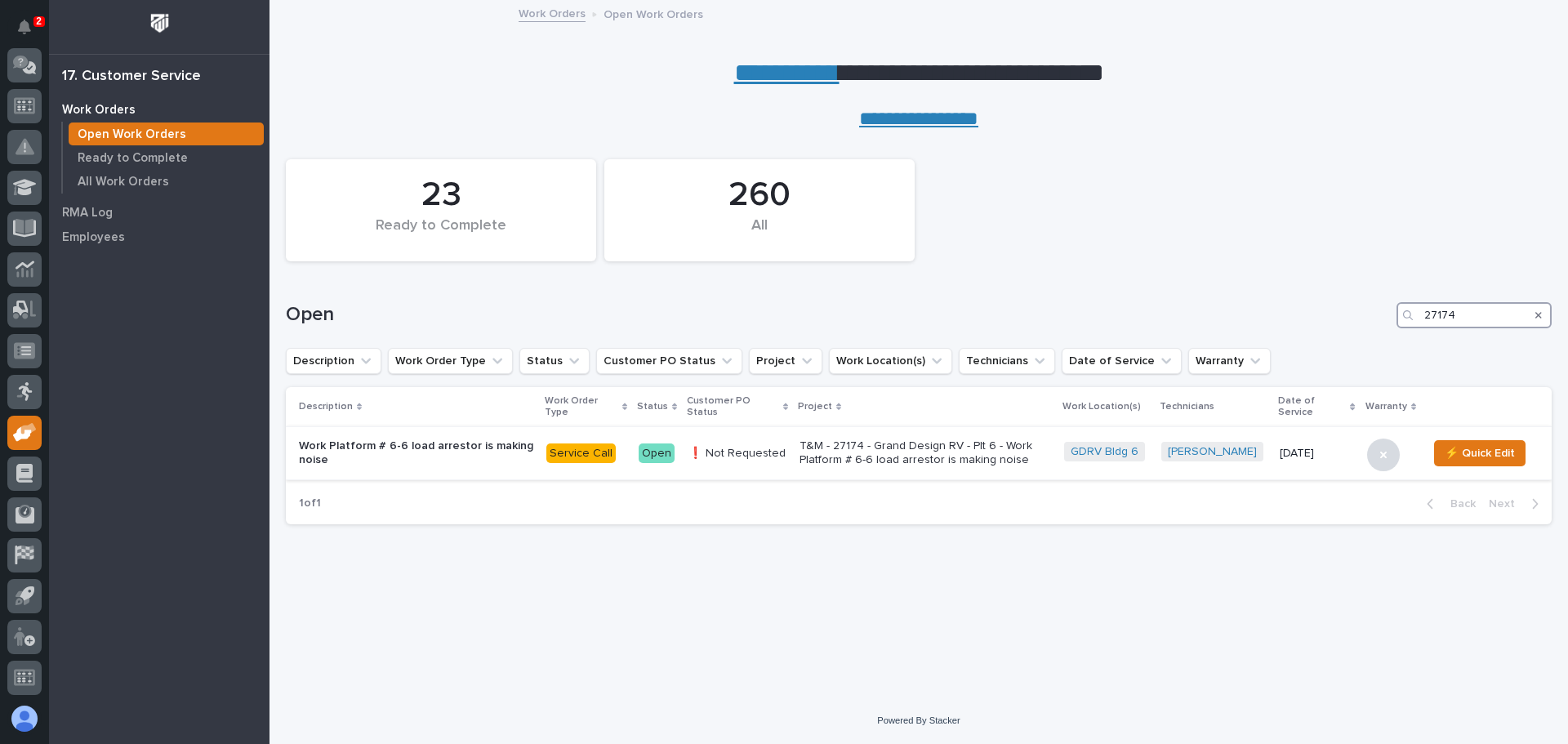
type input "27174"
click at [659, 454] on div "Open" at bounding box center [656, 454] width 36 height 21
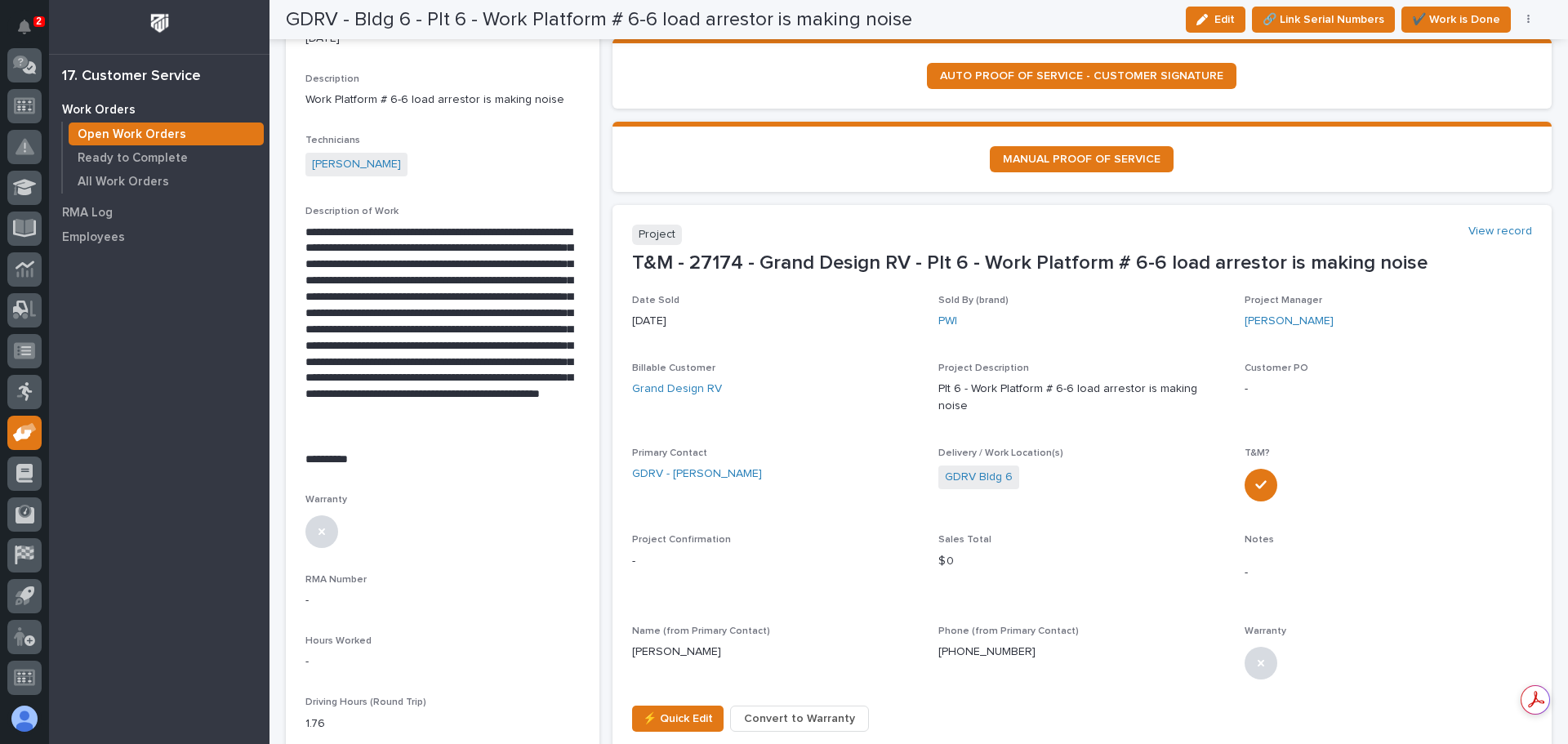
scroll to position [326, 0]
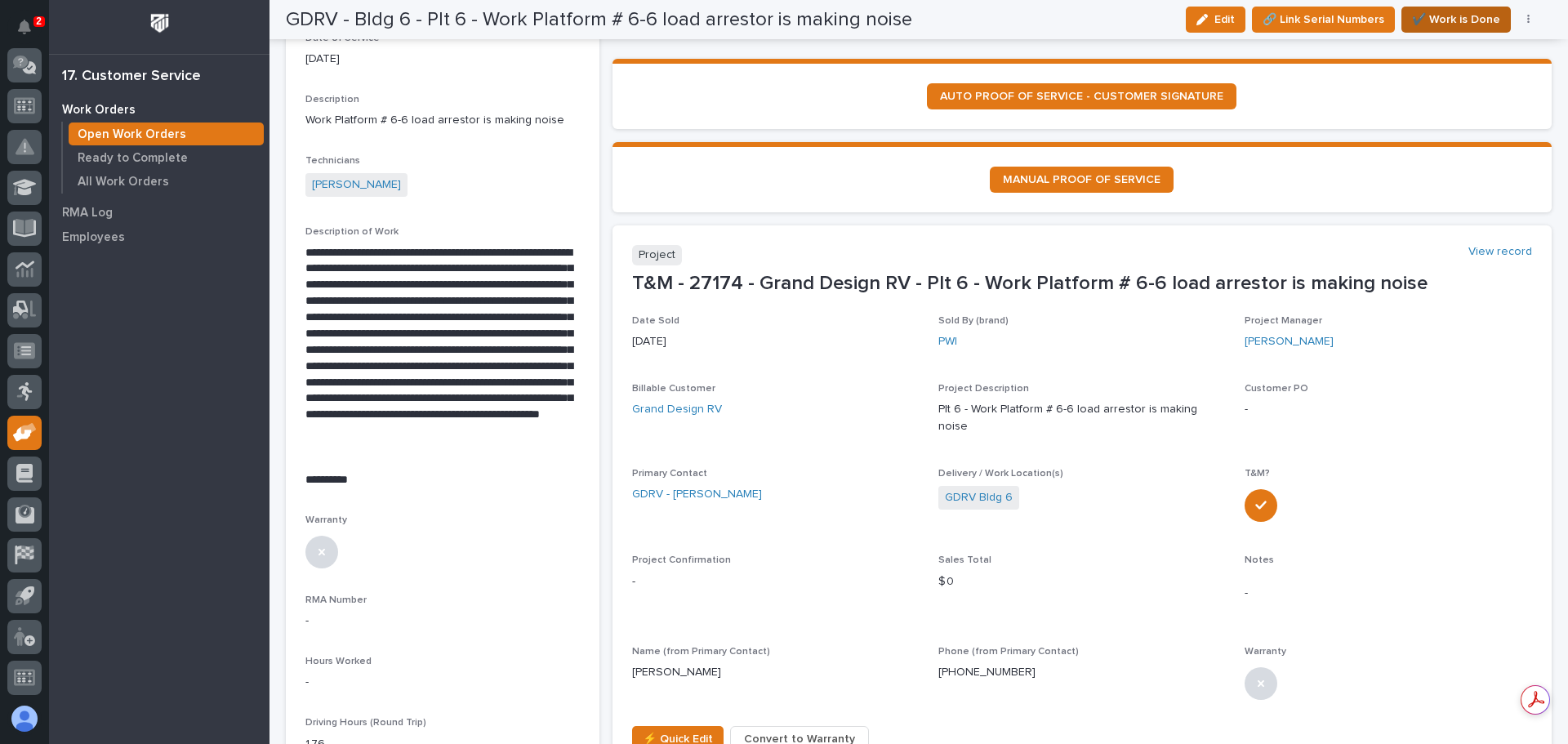
click at [1433, 16] on span "✔️ Work is Done" at bounding box center [1455, 20] width 88 height 20
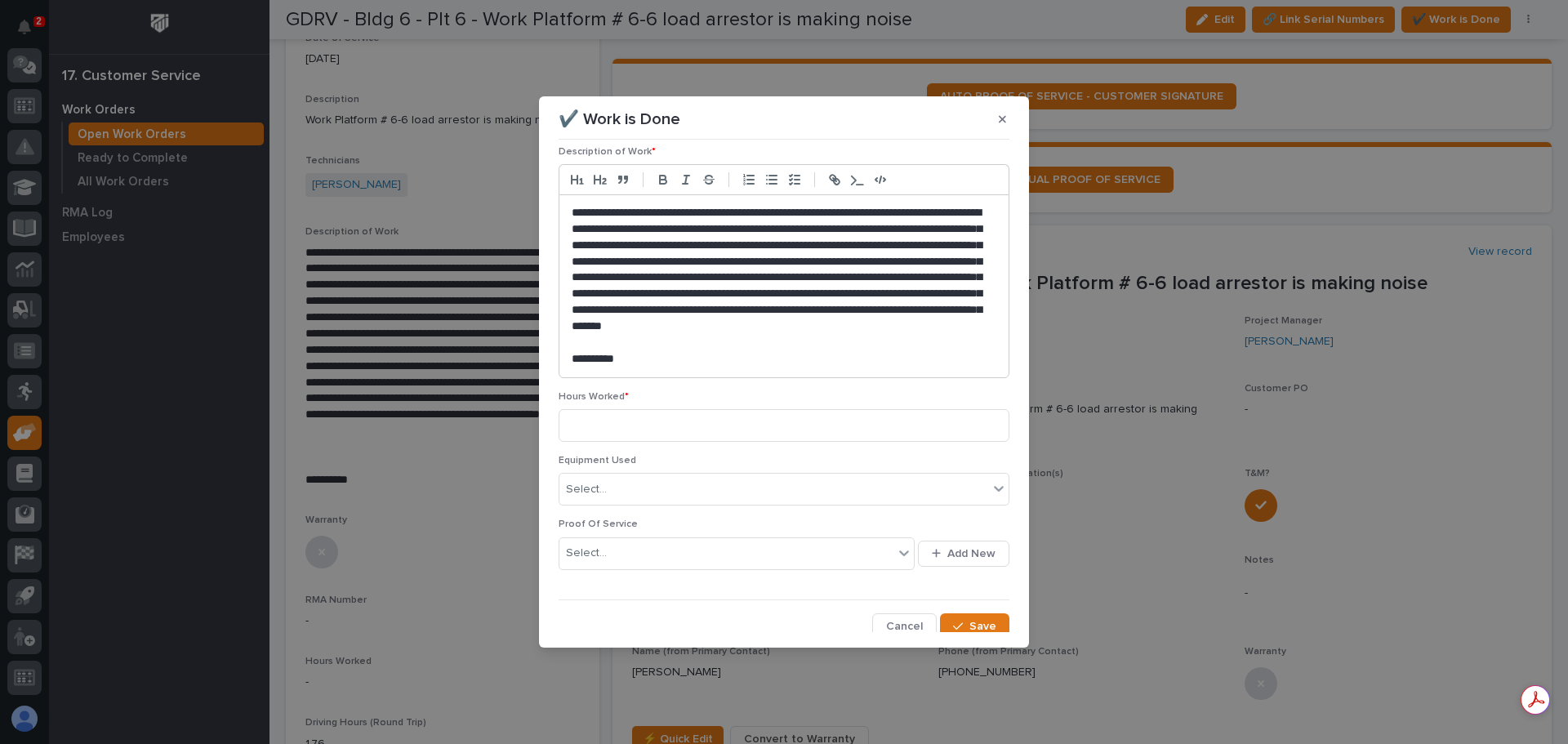
scroll to position [144, 0]
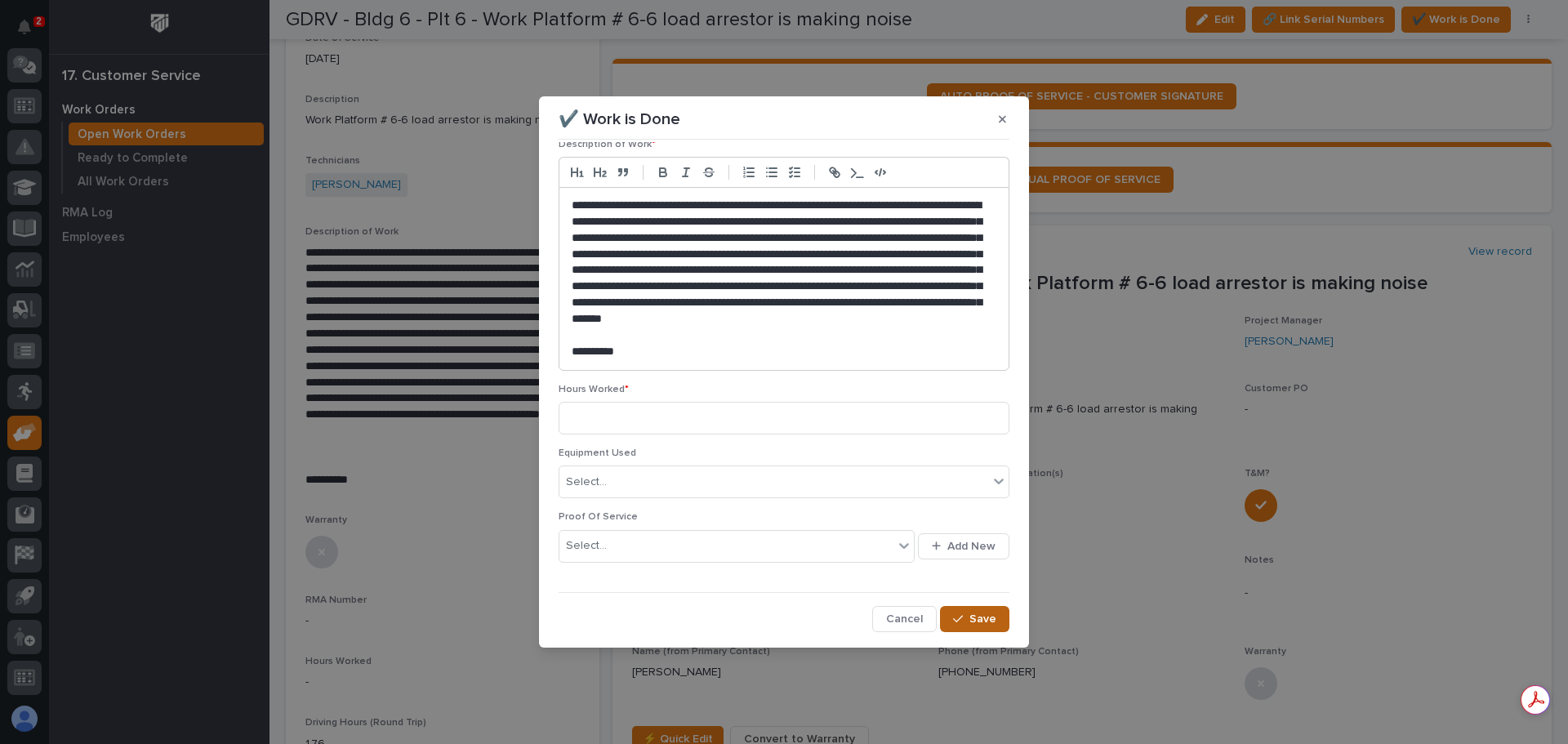
click at [961, 618] on div "button" at bounding box center [961, 619] width 17 height 12
click at [1001, 116] on icon "button" at bounding box center [1002, 120] width 7 height 12
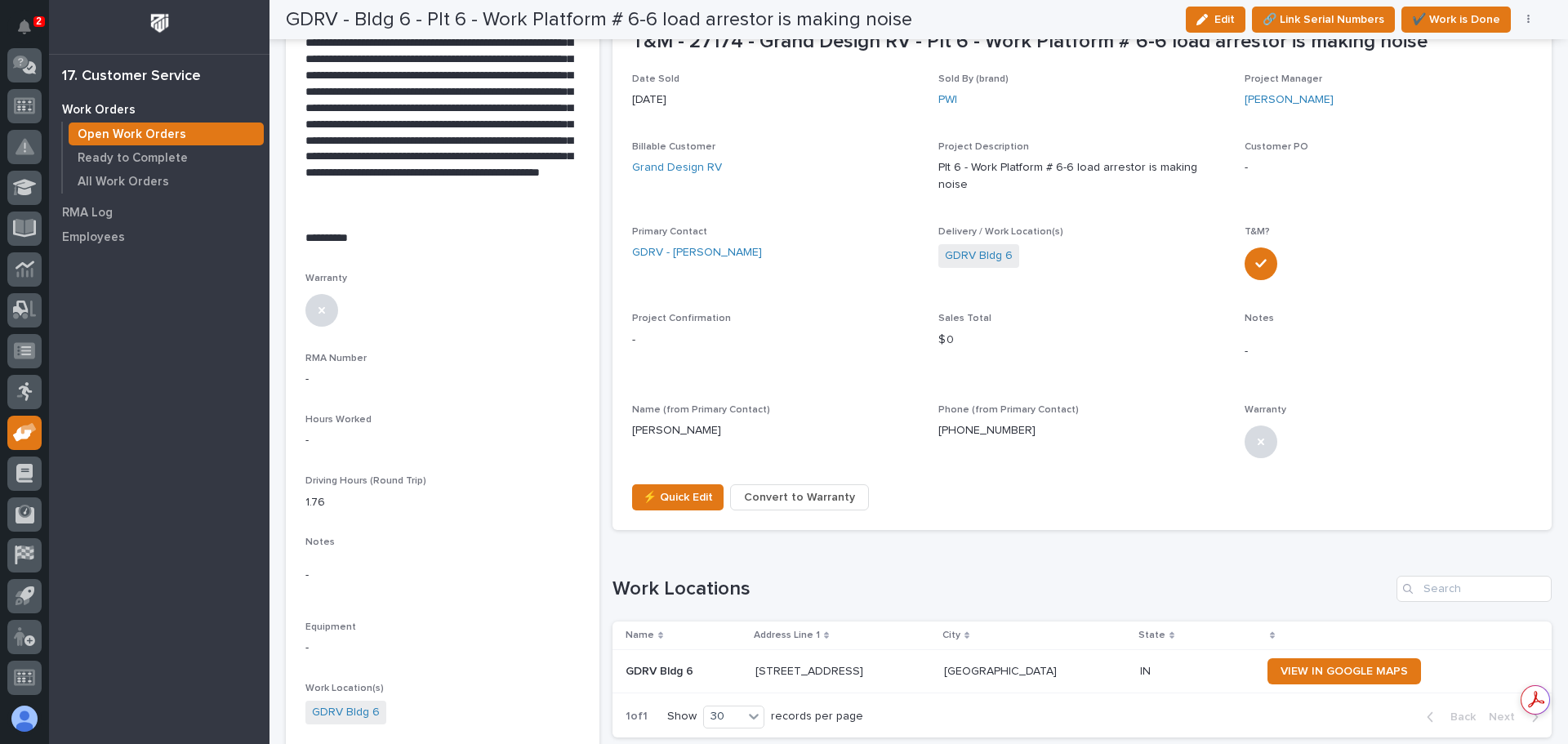
scroll to position [571, 0]
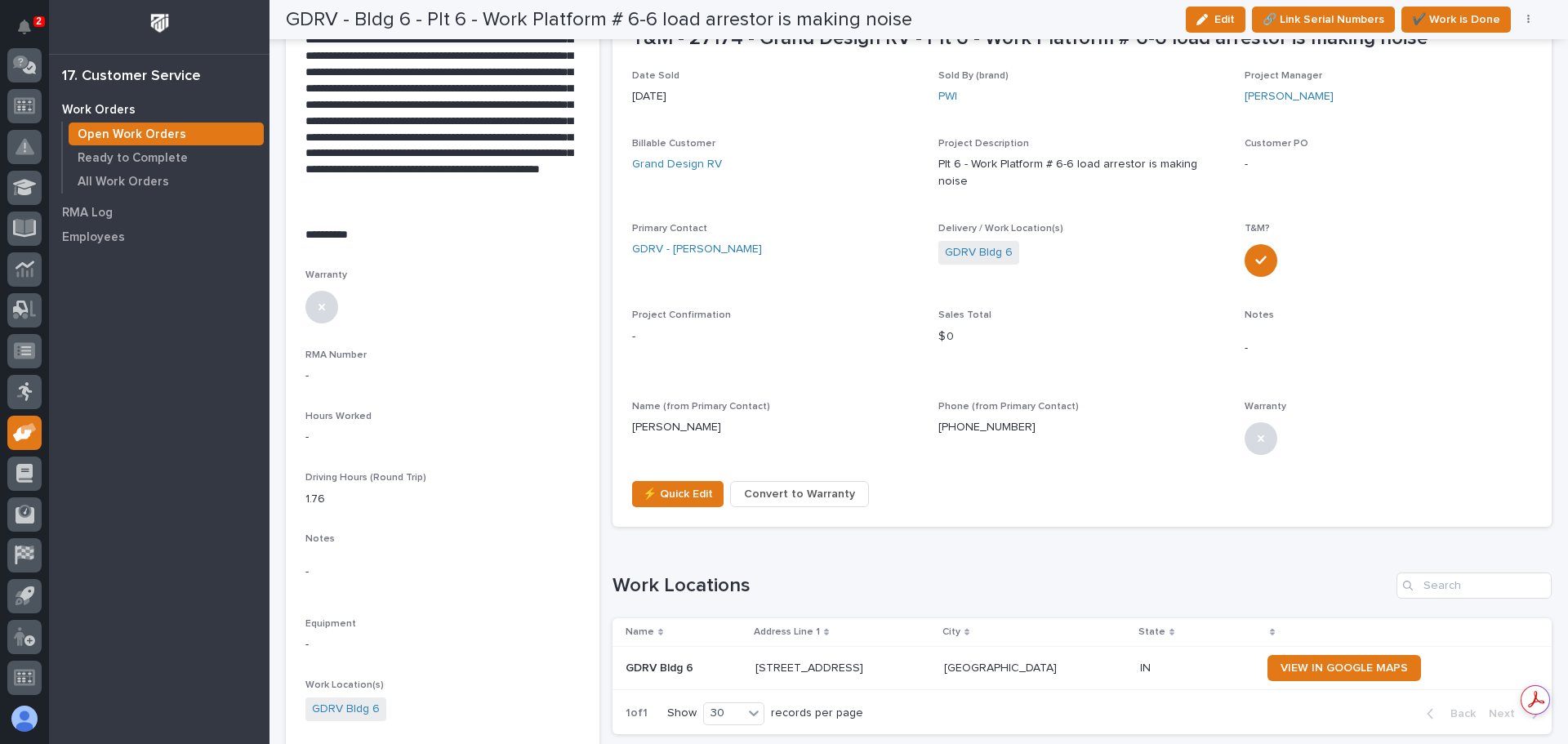
click at [327, 434] on p "-" at bounding box center [443, 437] width 275 height 17
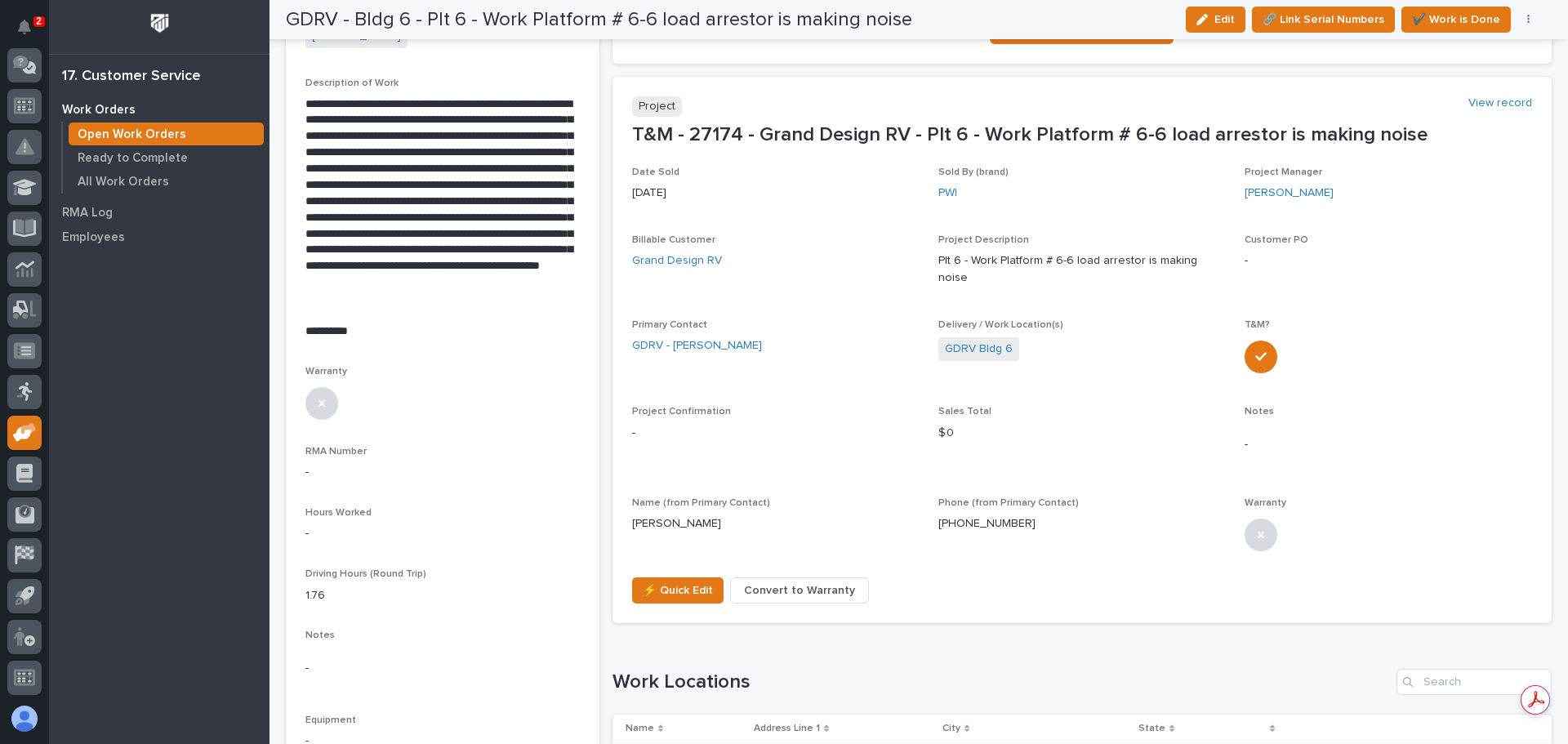
scroll to position [490, 0]
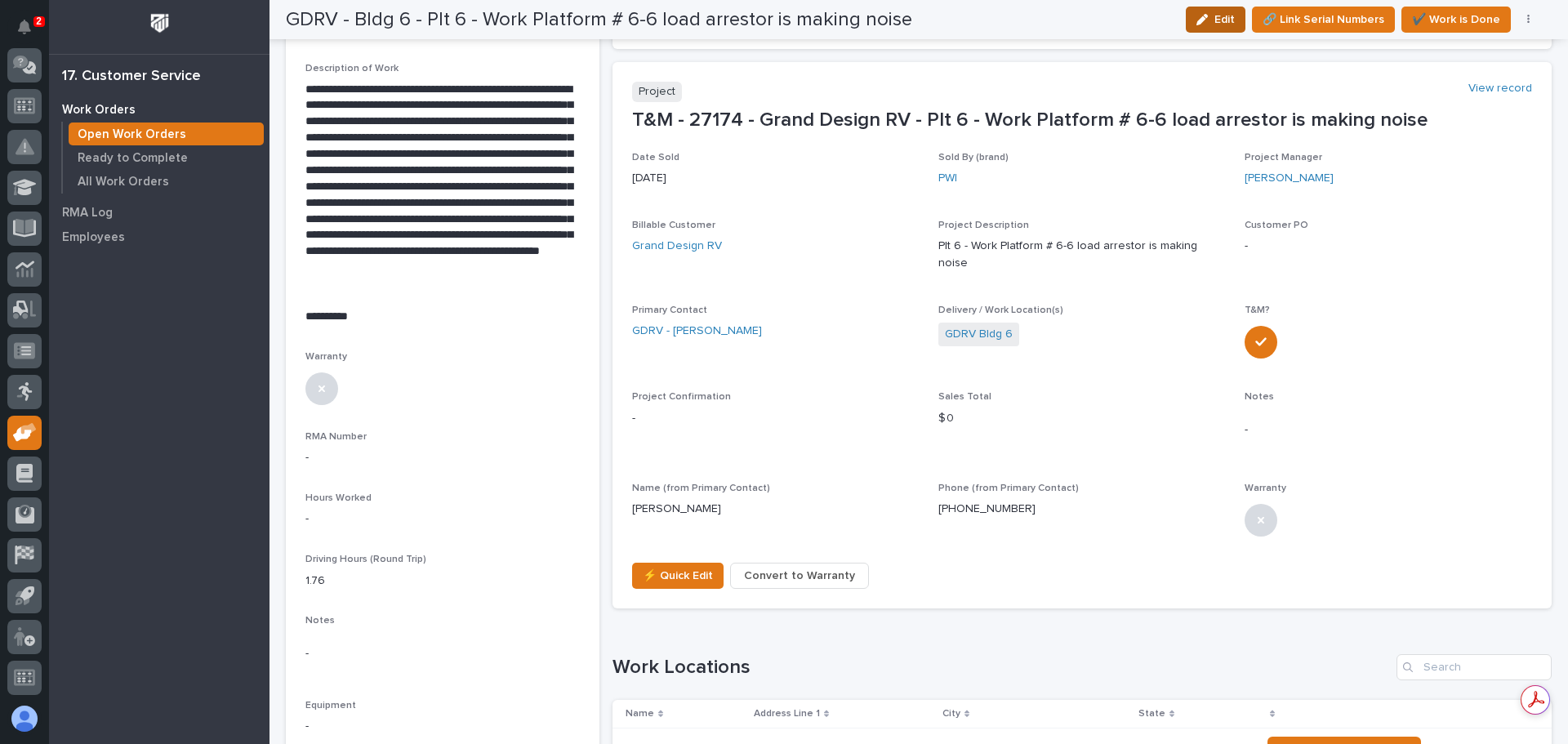
click at [1214, 17] on div "button" at bounding box center [1205, 20] width 18 height 12
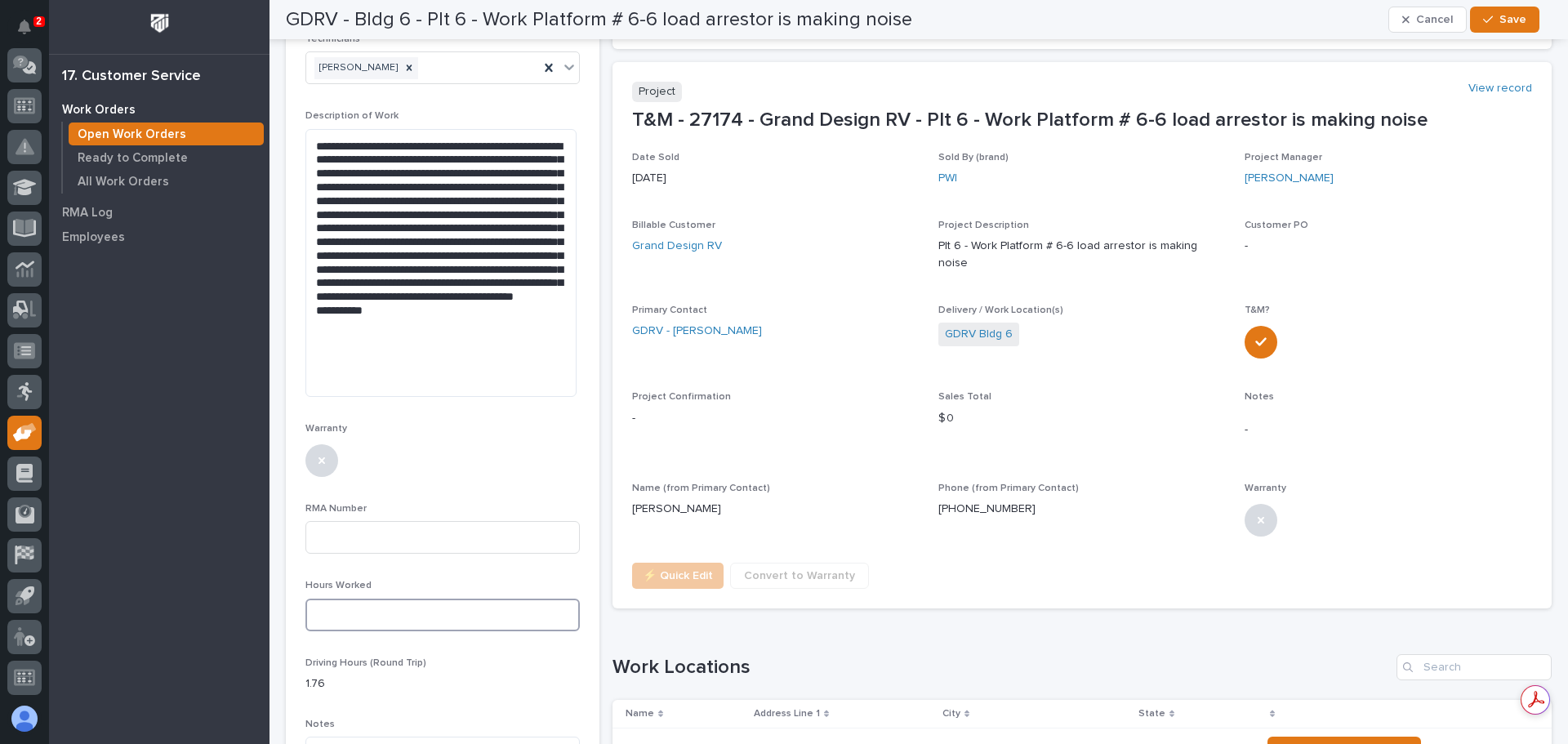
click at [313, 615] on input at bounding box center [443, 615] width 275 height 33
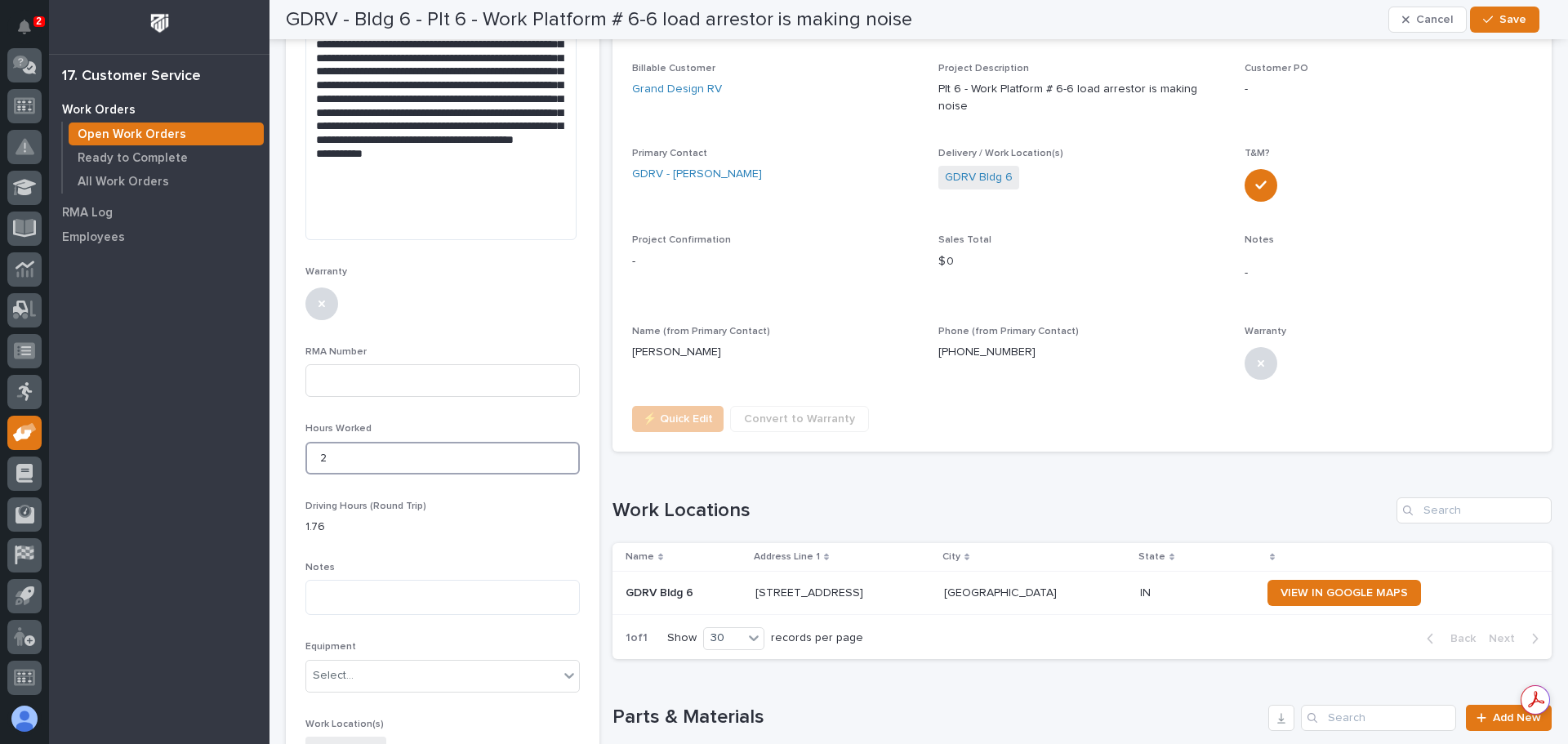
scroll to position [571, 0]
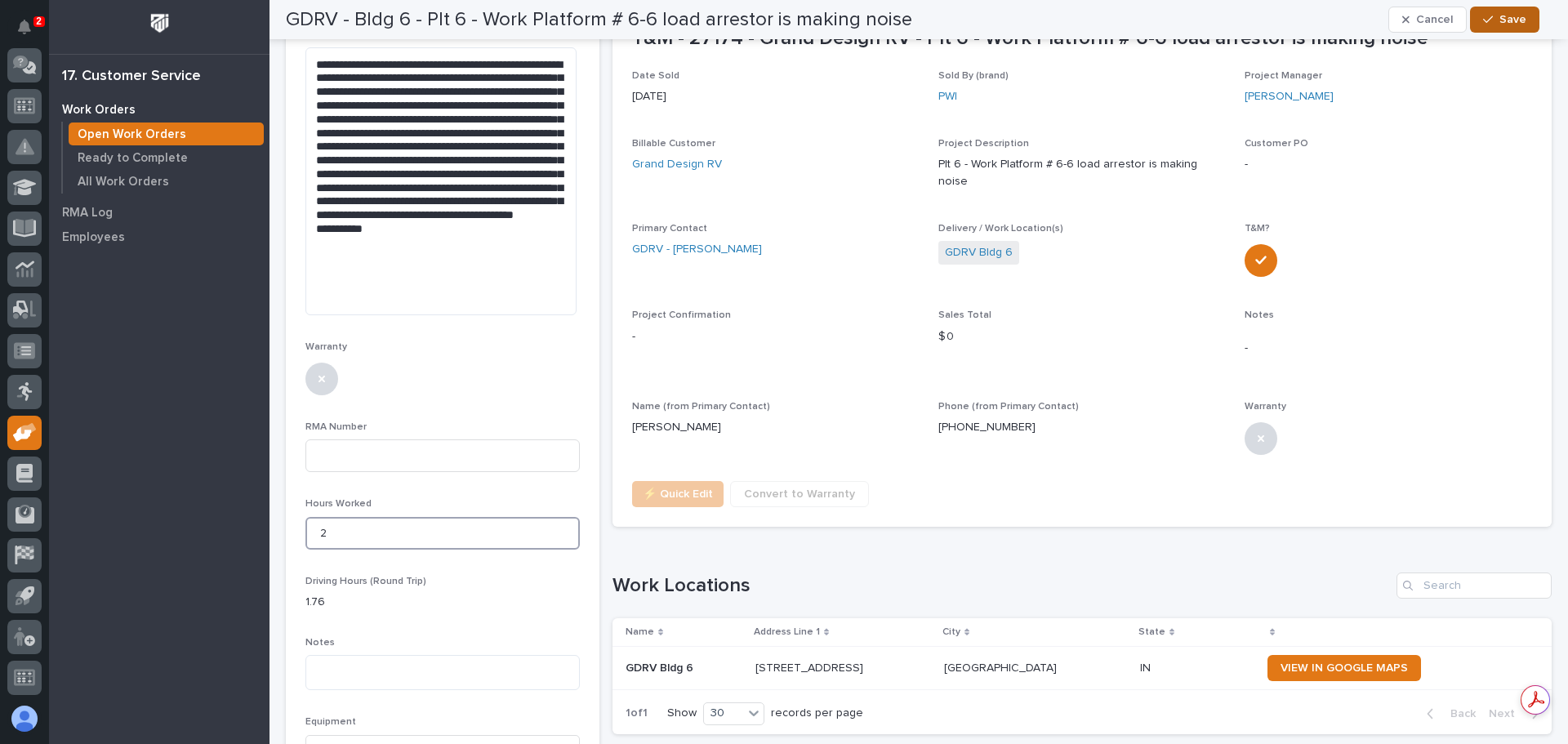
type input "2"
click at [1513, 12] on span "Save" at bounding box center [1513, 19] width 27 height 15
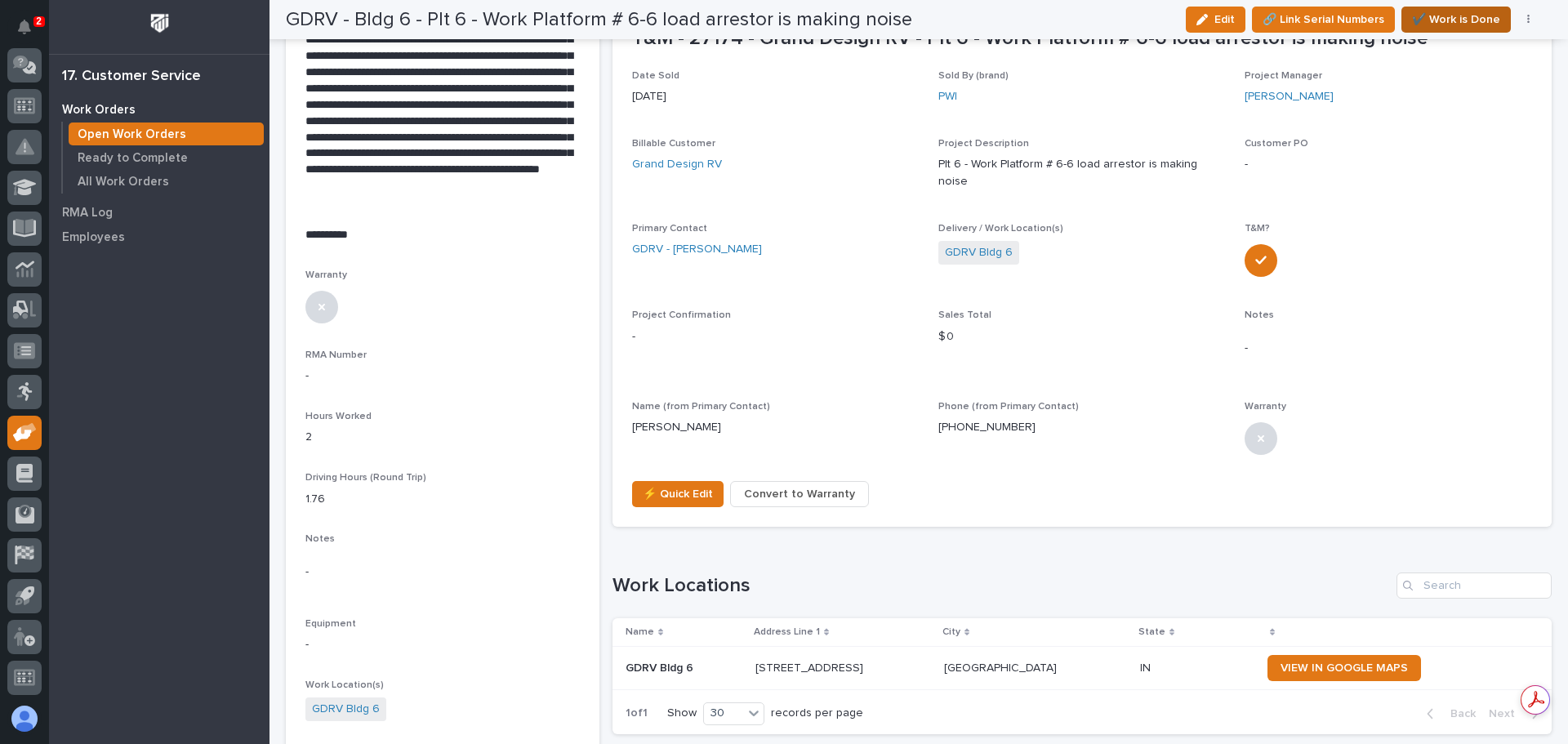
click at [1444, 12] on span "✔️ Work is Done" at bounding box center [1455, 20] width 88 height 20
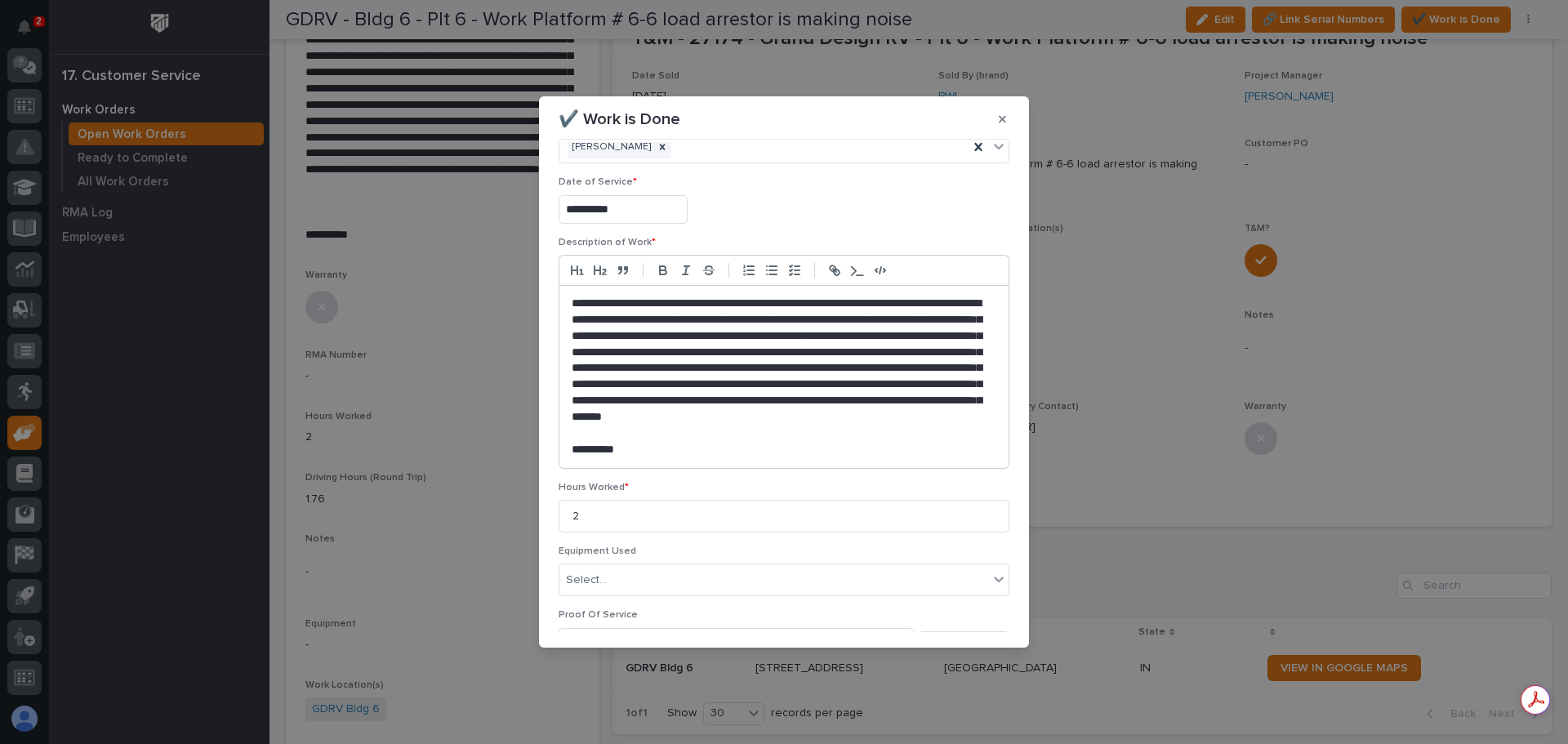
scroll to position [144, 0]
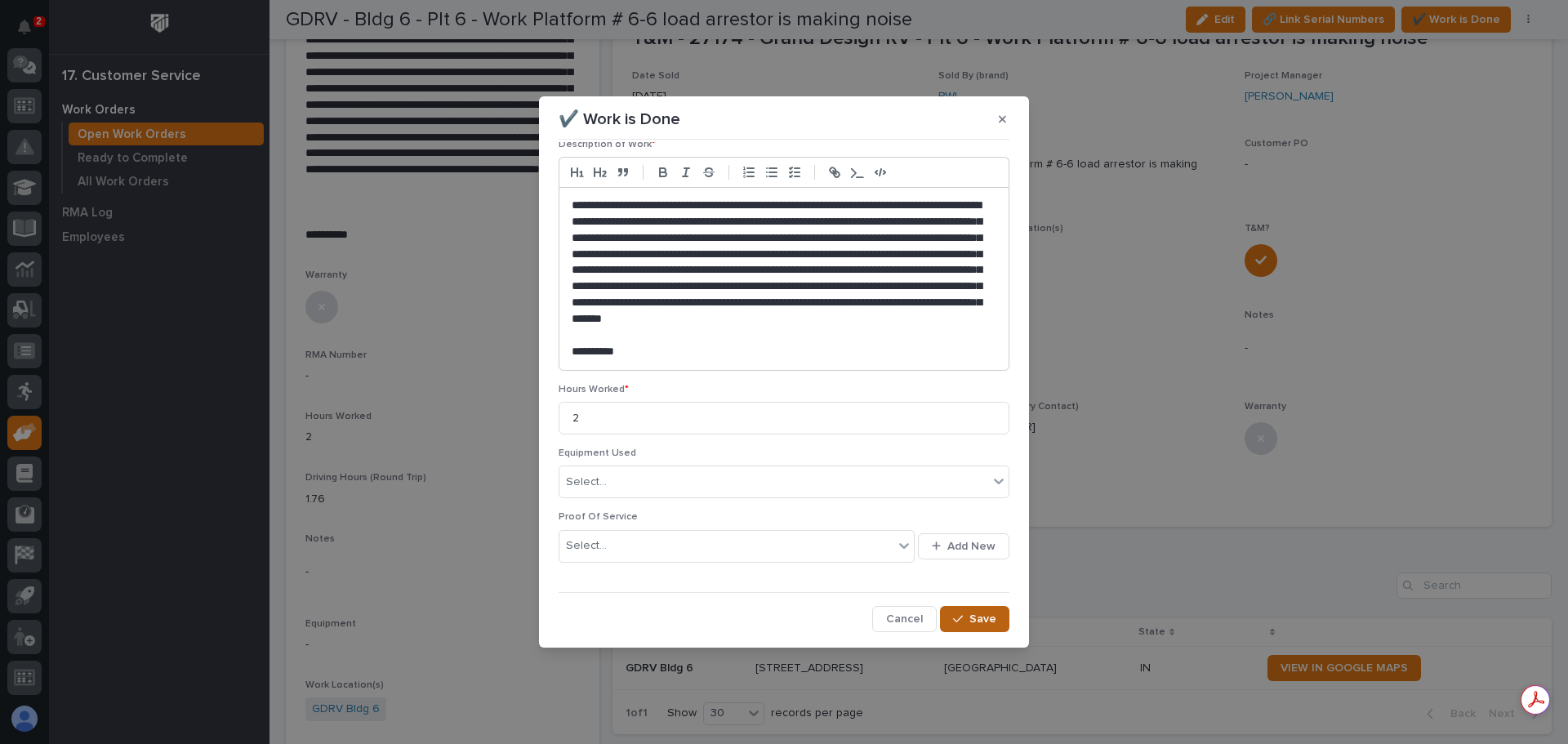
click at [976, 614] on span "Save" at bounding box center [983, 619] width 27 height 15
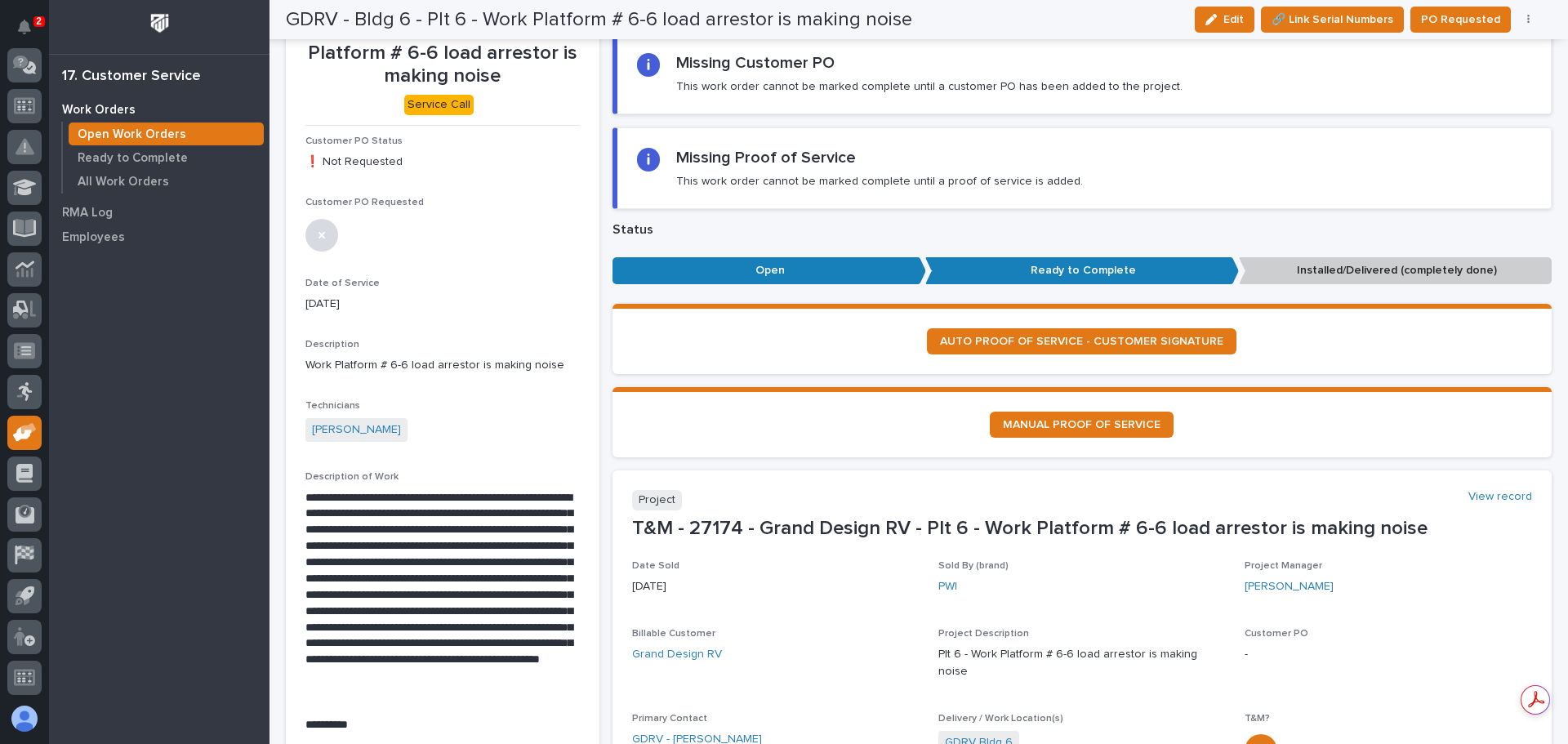
scroll to position [0, 0]
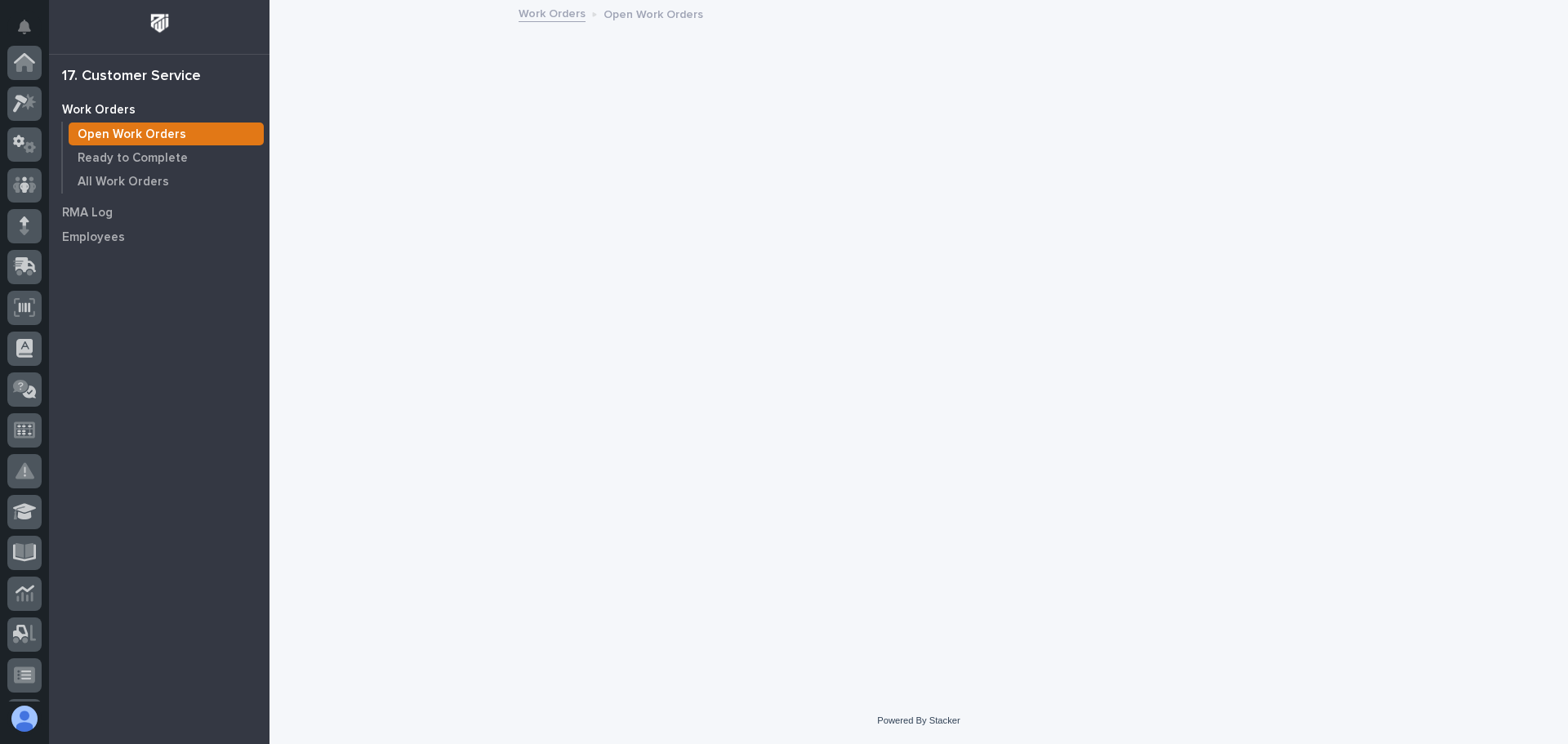
scroll to position [324, 0]
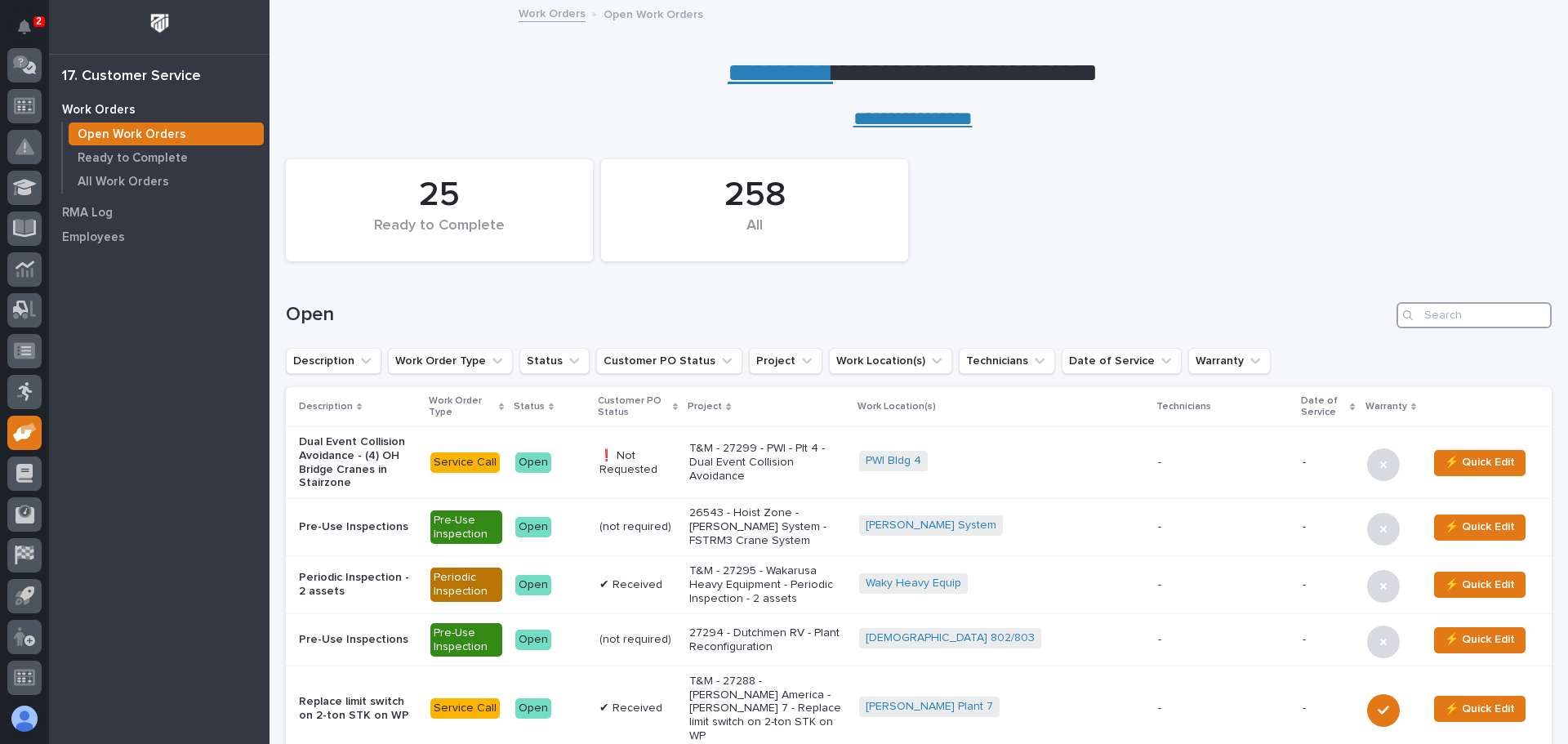
click at [1417, 313] on input "Search" at bounding box center [1474, 315] width 155 height 26
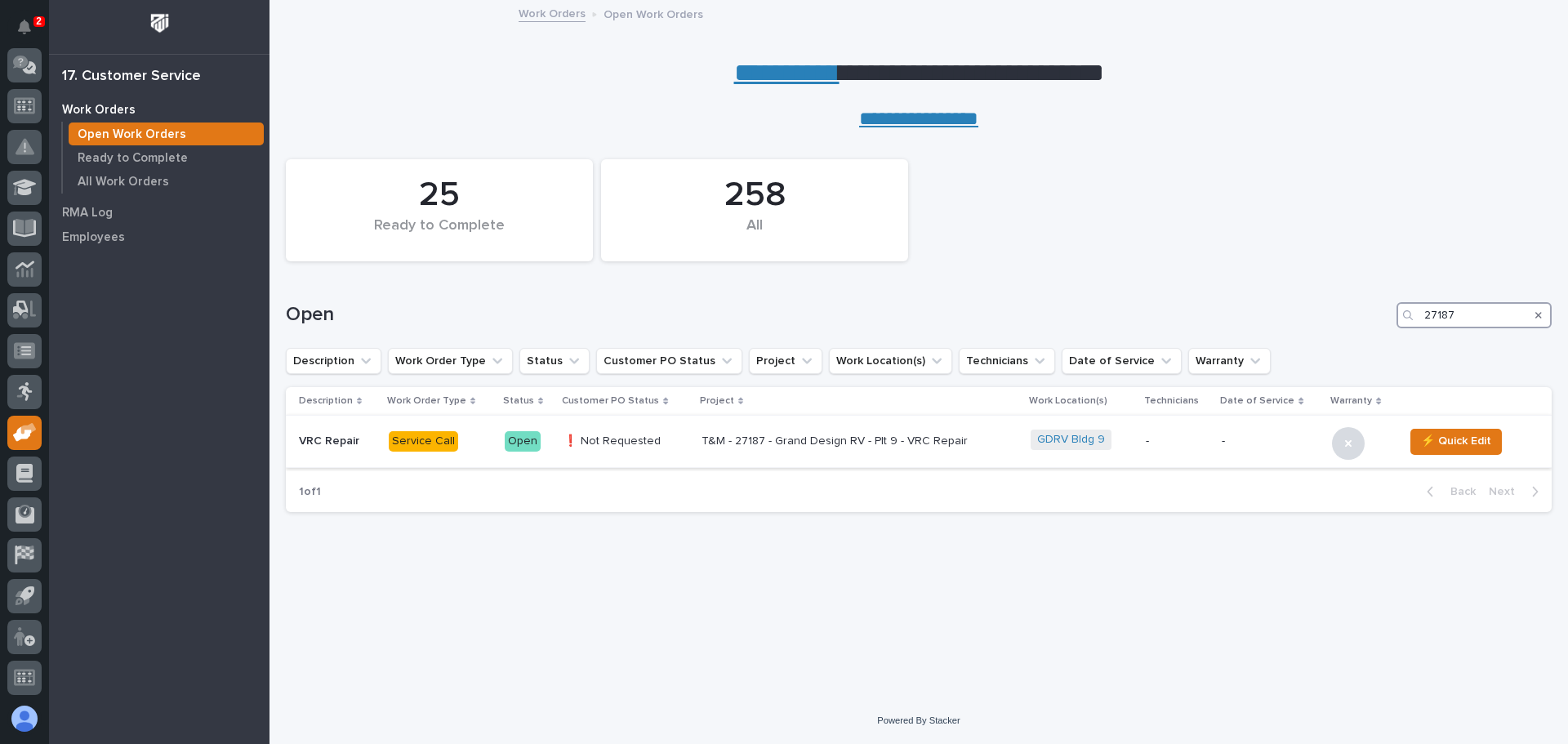
type input "27187"
click at [524, 437] on div "Open" at bounding box center [523, 441] width 36 height 21
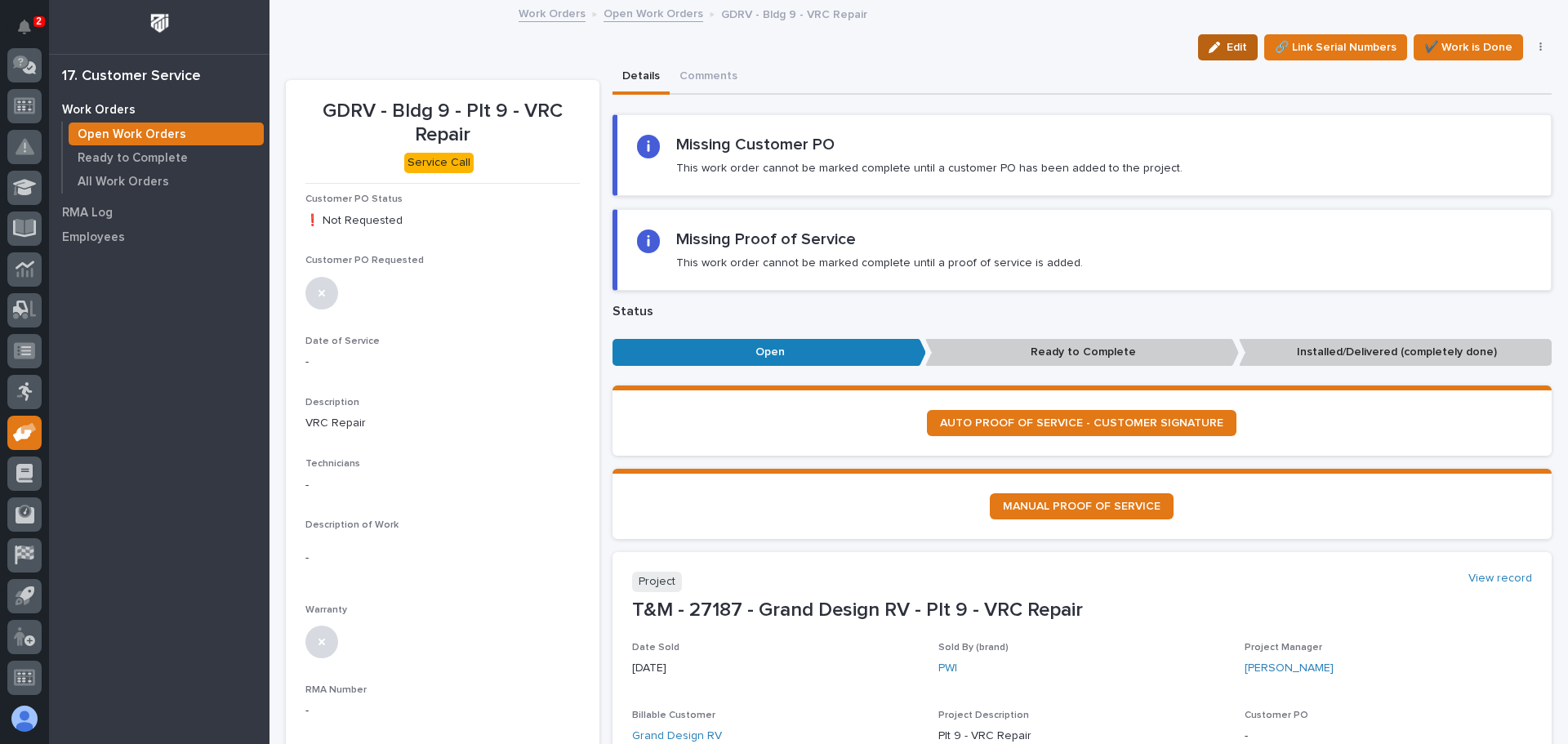
click at [1227, 42] on span "Edit" at bounding box center [1237, 46] width 21 height 15
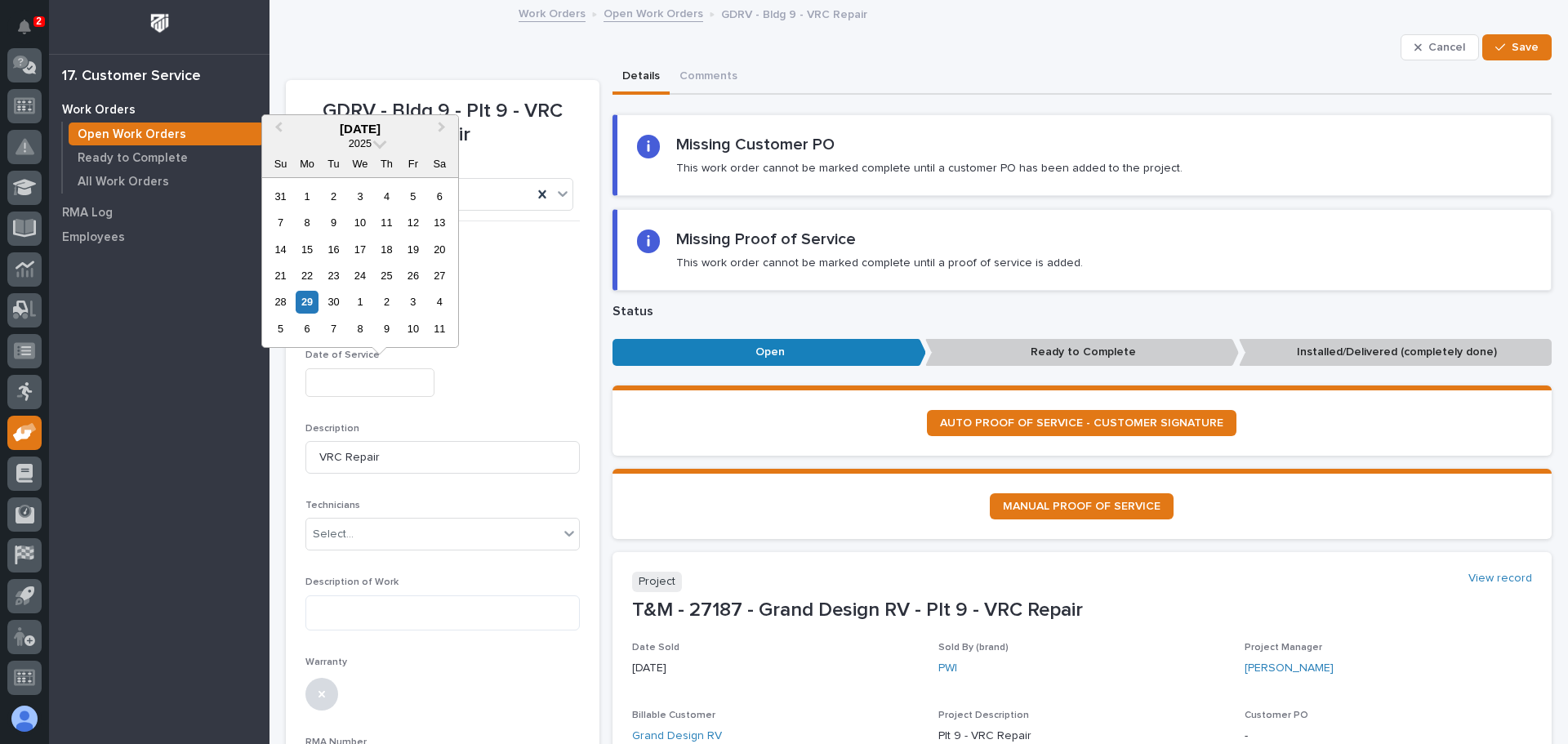
click at [365, 382] on input "text" at bounding box center [370, 382] width 130 height 29
click at [411, 223] on div "12" at bounding box center [412, 222] width 22 height 22
type input "**********"
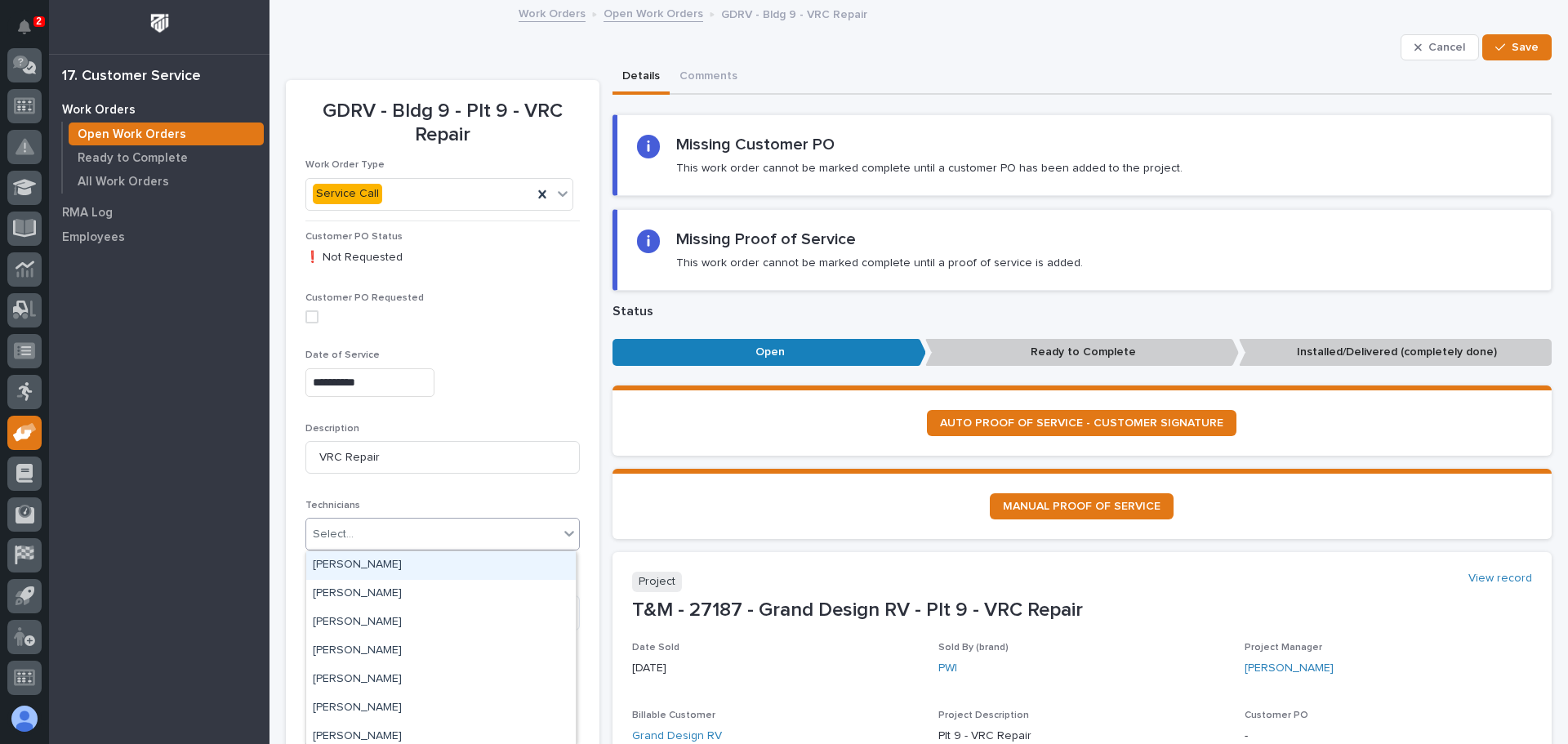
click at [564, 527] on icon at bounding box center [569, 533] width 17 height 17
click at [393, 597] on div "[PERSON_NAME]" at bounding box center [441, 598] width 270 height 29
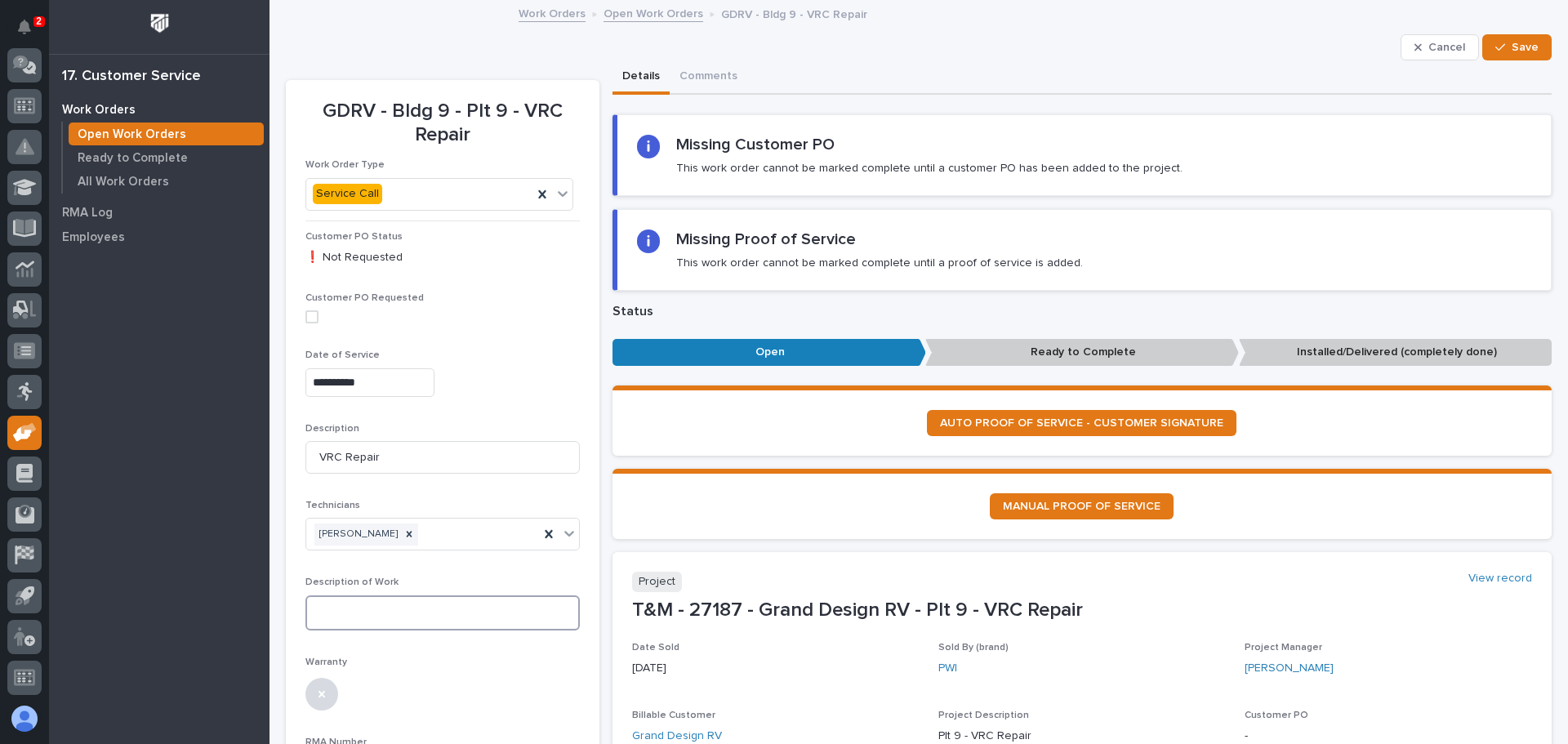
click at [352, 610] on textarea at bounding box center [443, 613] width 275 height 36
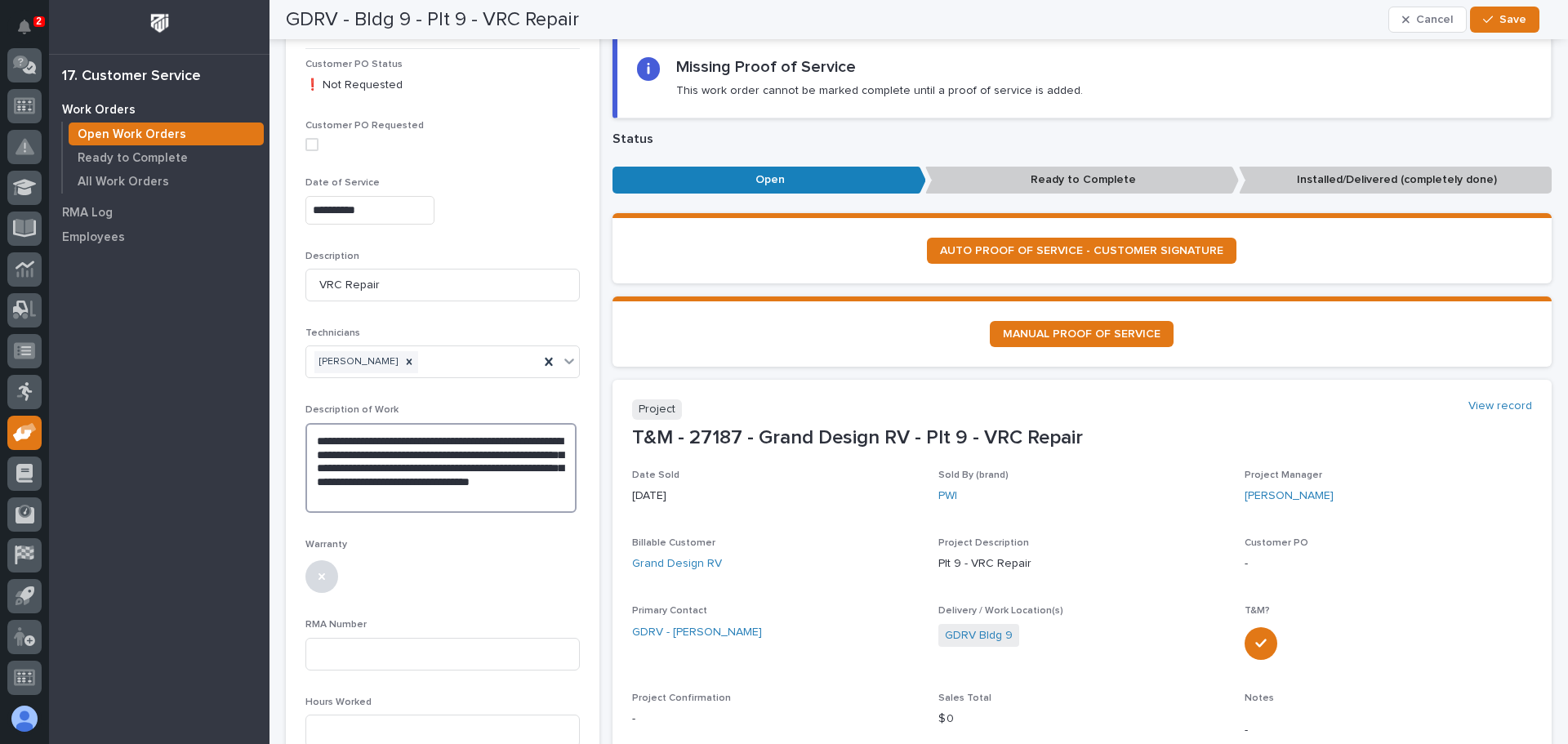
scroll to position [245, 0]
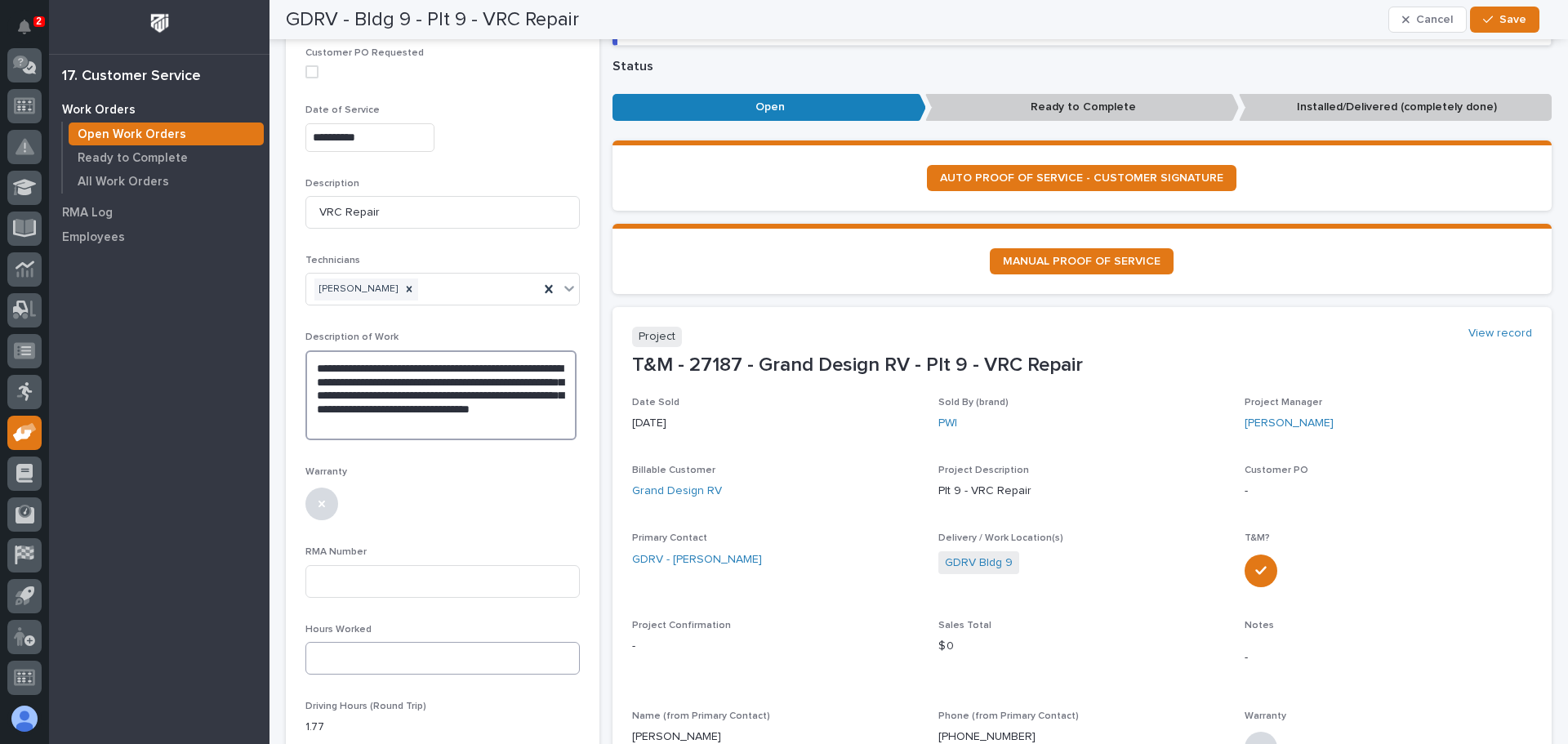
type textarea "**********"
click at [318, 664] on input at bounding box center [443, 657] width 275 height 33
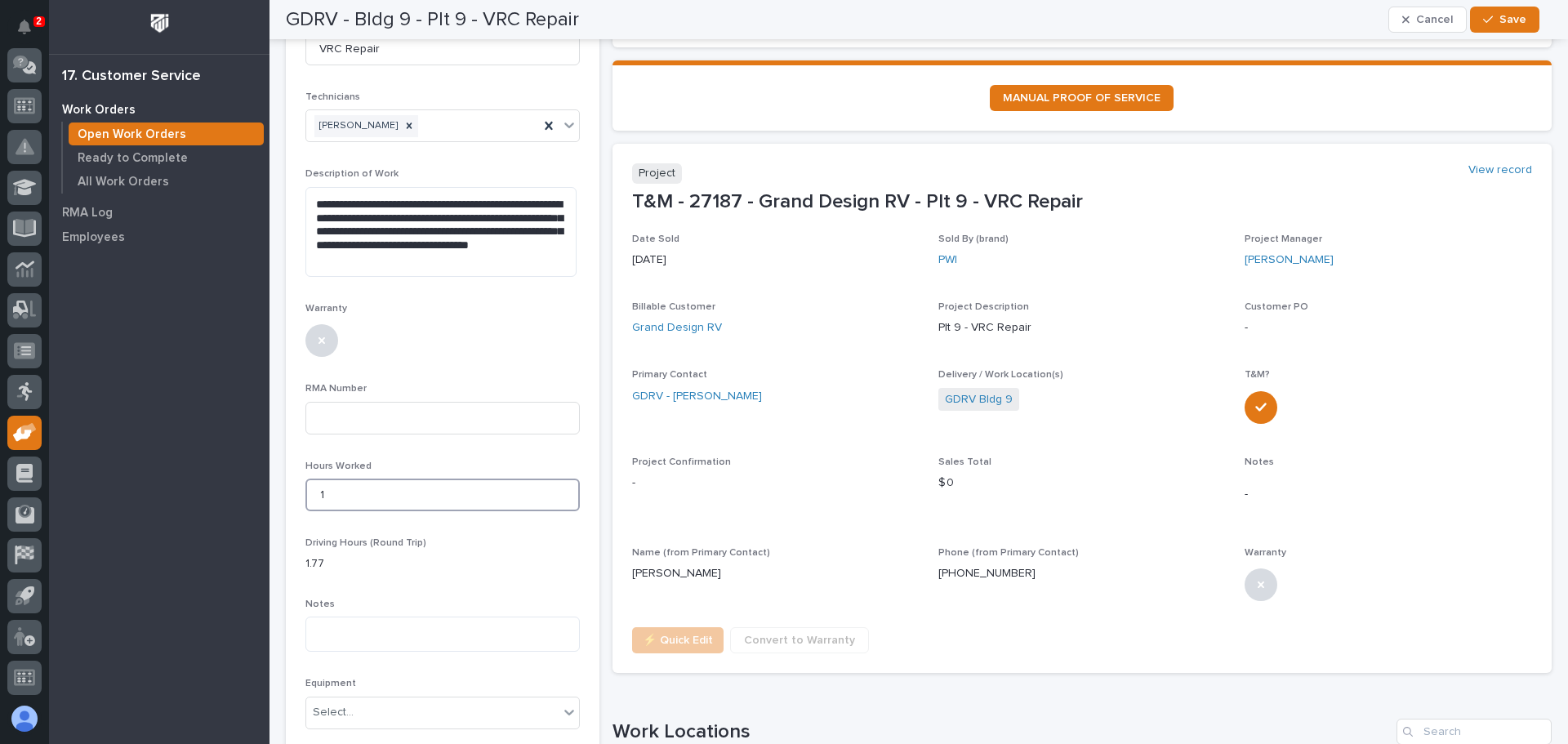
scroll to position [0, 0]
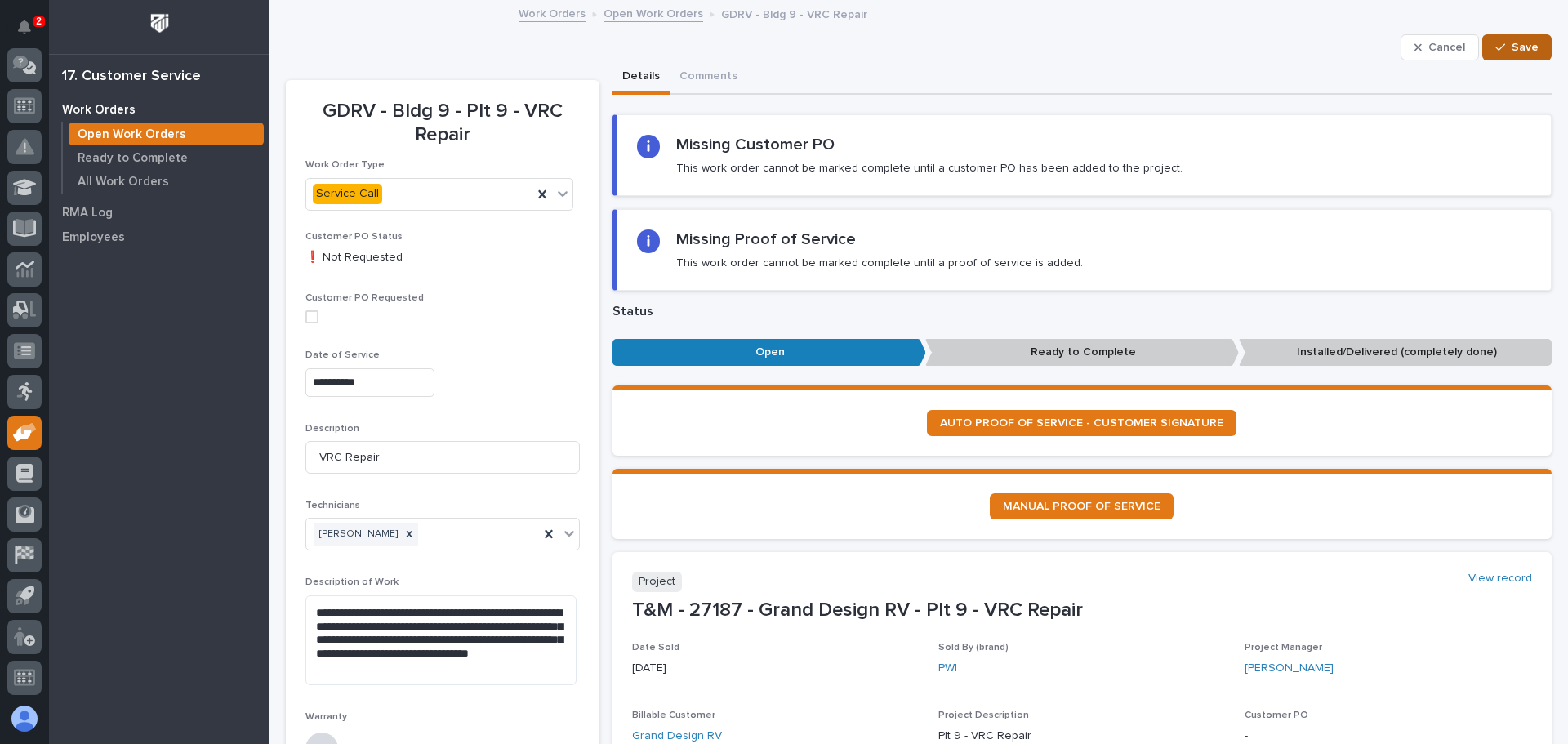
type input "1"
click at [1501, 44] on div "button" at bounding box center [1504, 47] width 17 height 12
